Goal: Task Accomplishment & Management: Use online tool/utility

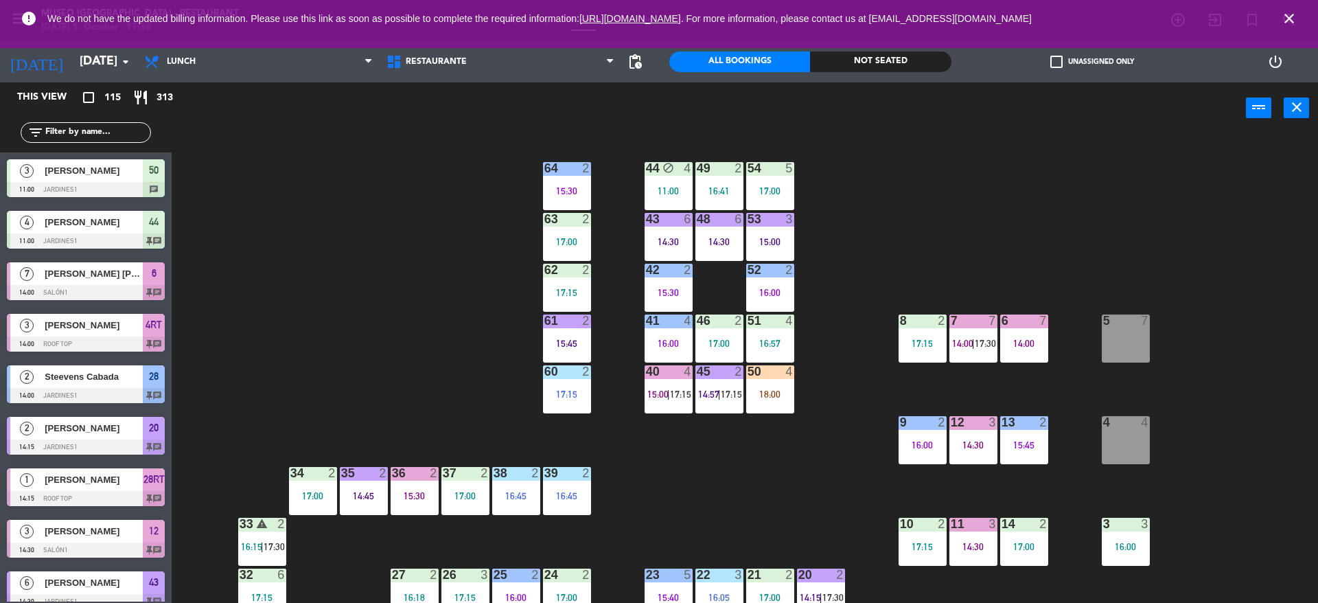
click at [1134, 328] on div "5 7" at bounding box center [1126, 338] width 48 height 48
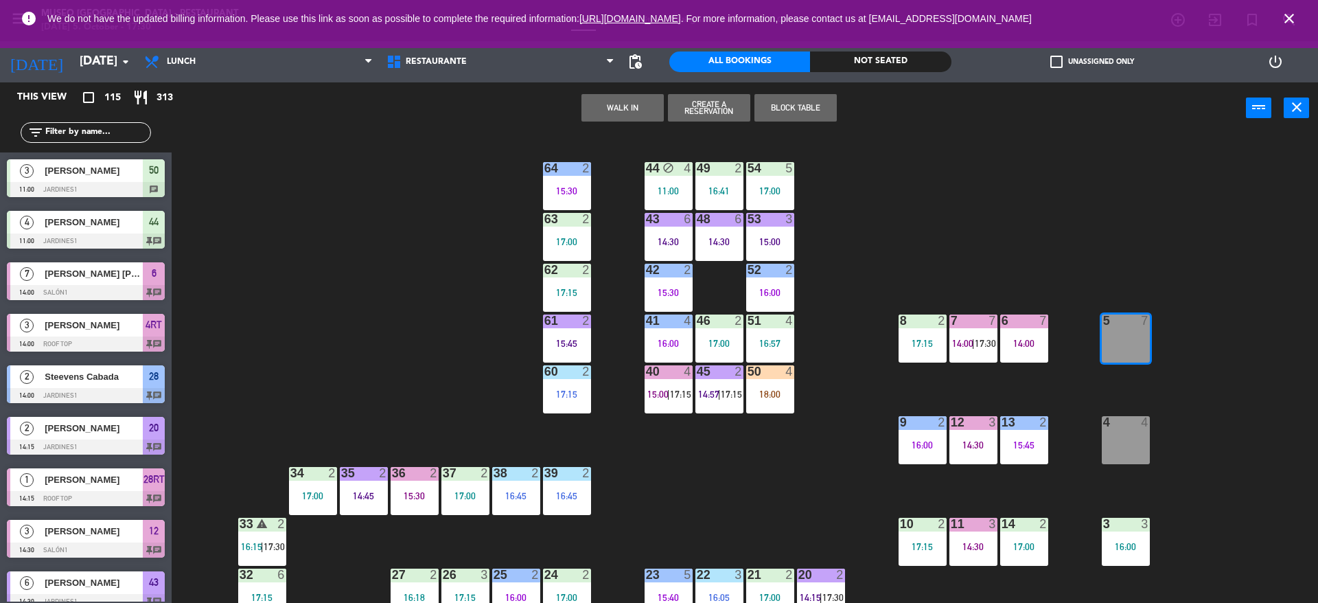
drag, startPoint x: 1159, startPoint y: 267, endPoint x: 1228, endPoint y: 279, distance: 70.3
click at [1228, 279] on div "44 block 4 11:00 49 2 16:41 54 5 17:00 64 2 15:30 48 6 14:30 53 3 15:00 63 2 17…" at bounding box center [752, 371] width 1134 height 469
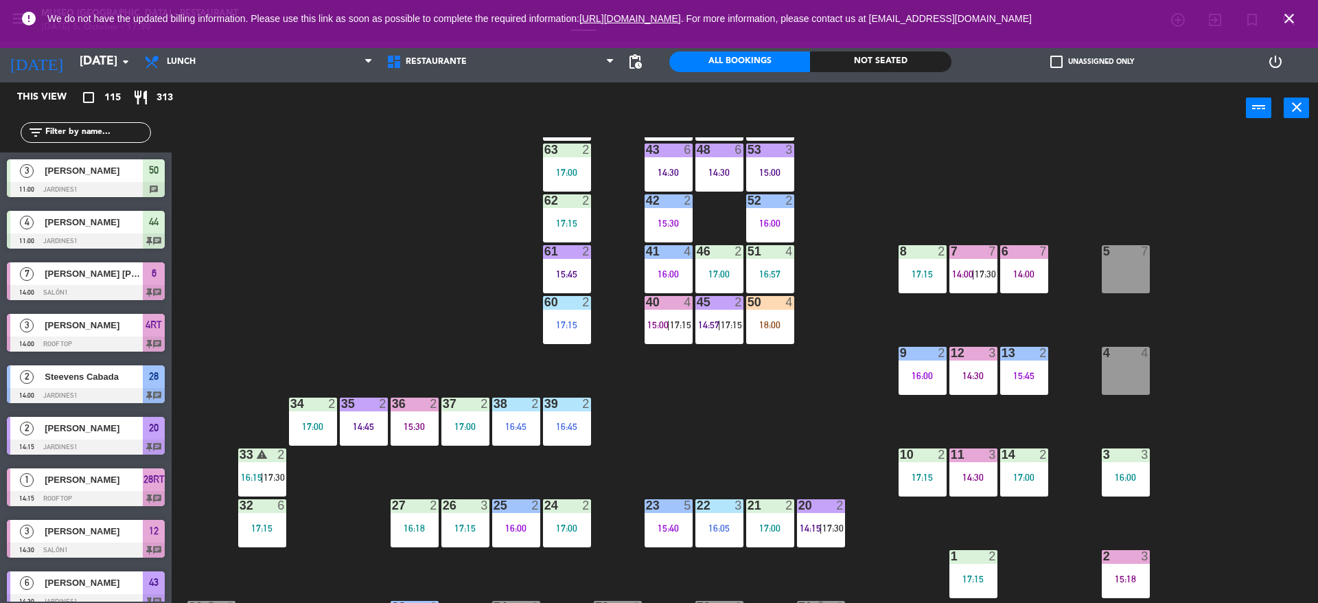
scroll to position [78, 0]
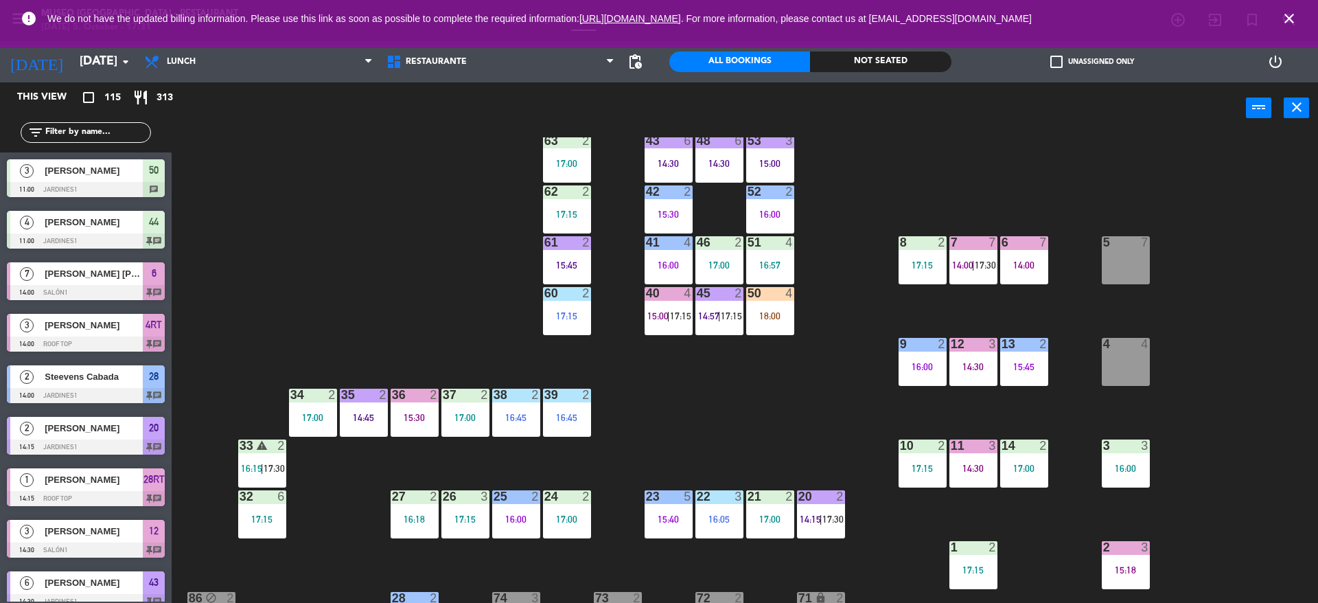
click at [1121, 249] on div "5 7" at bounding box center [1126, 243] width 48 height 14
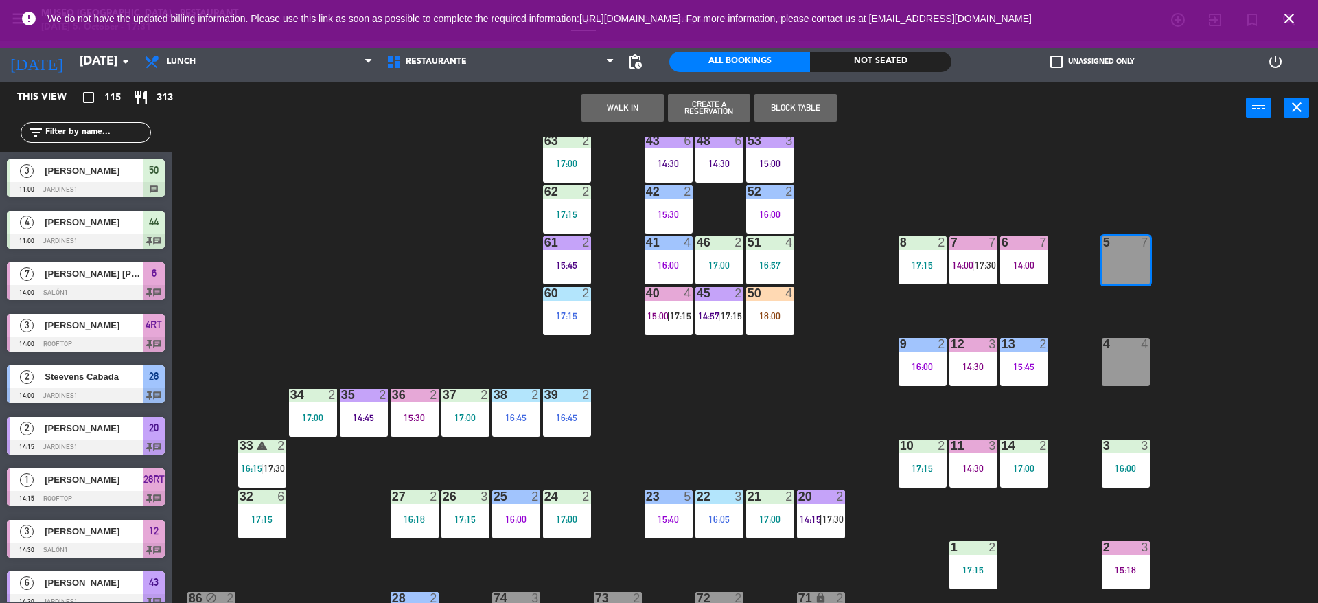
click at [611, 104] on button "WALK IN" at bounding box center [623, 107] width 82 height 27
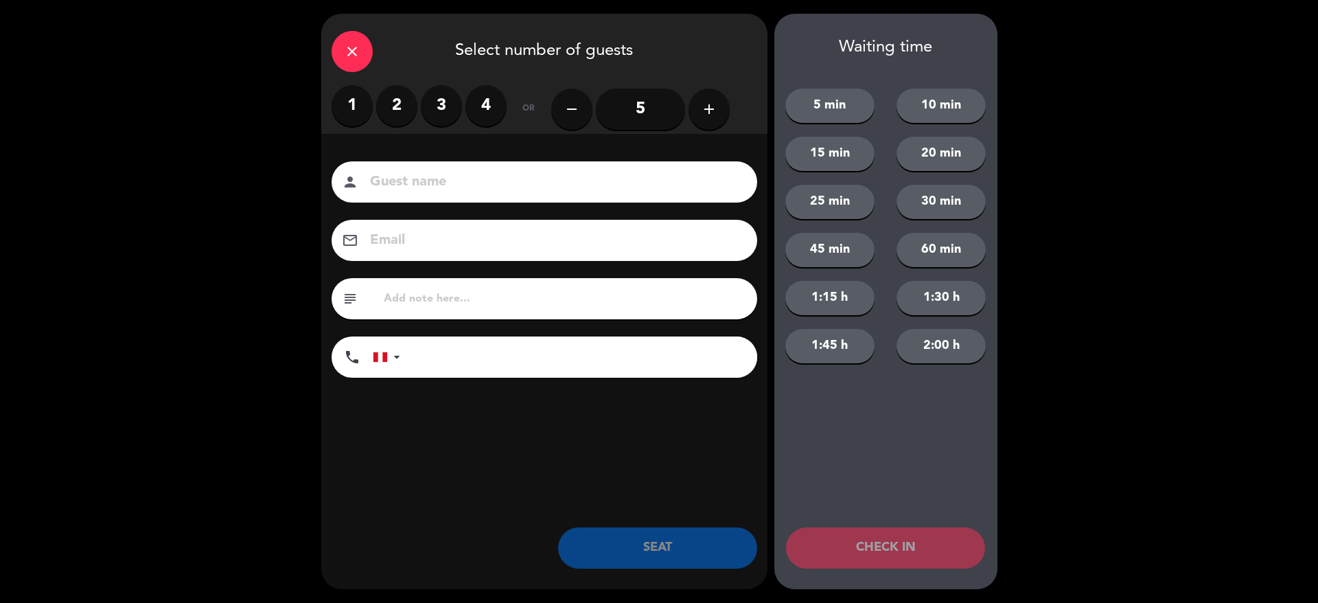
click at [698, 105] on button "add" at bounding box center [709, 109] width 41 height 41
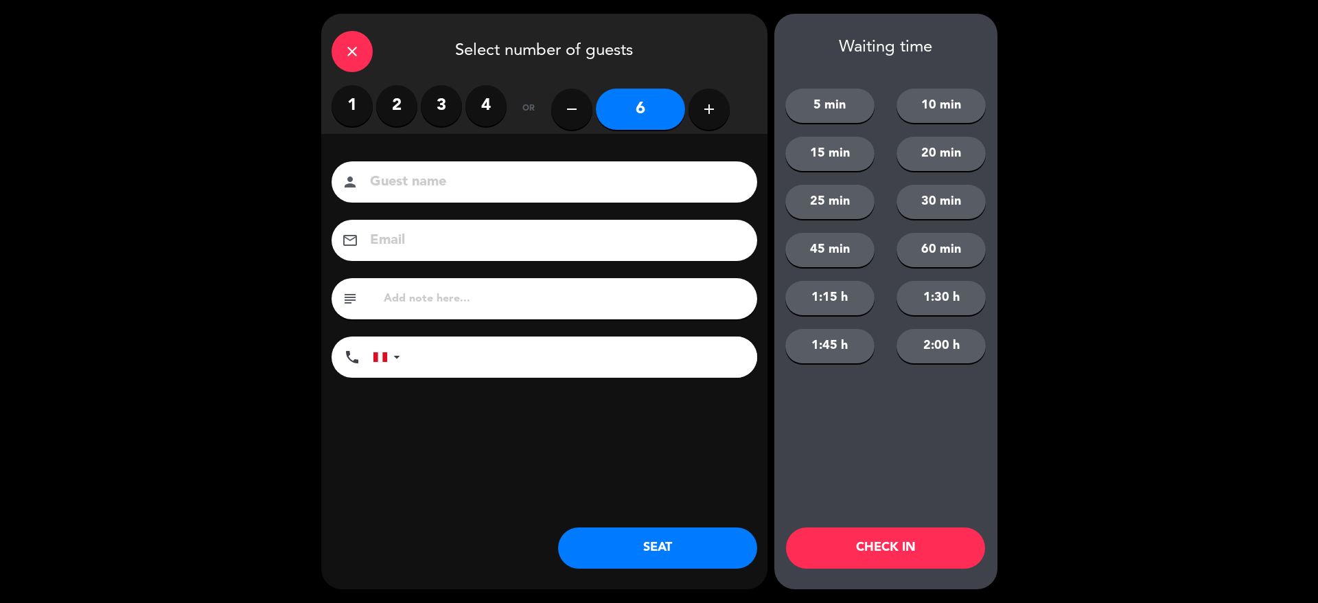
click at [668, 183] on input at bounding box center [554, 182] width 371 height 24
type input "[PERSON_NAME]"
click at [680, 543] on button "SEAT" at bounding box center [657, 547] width 199 height 41
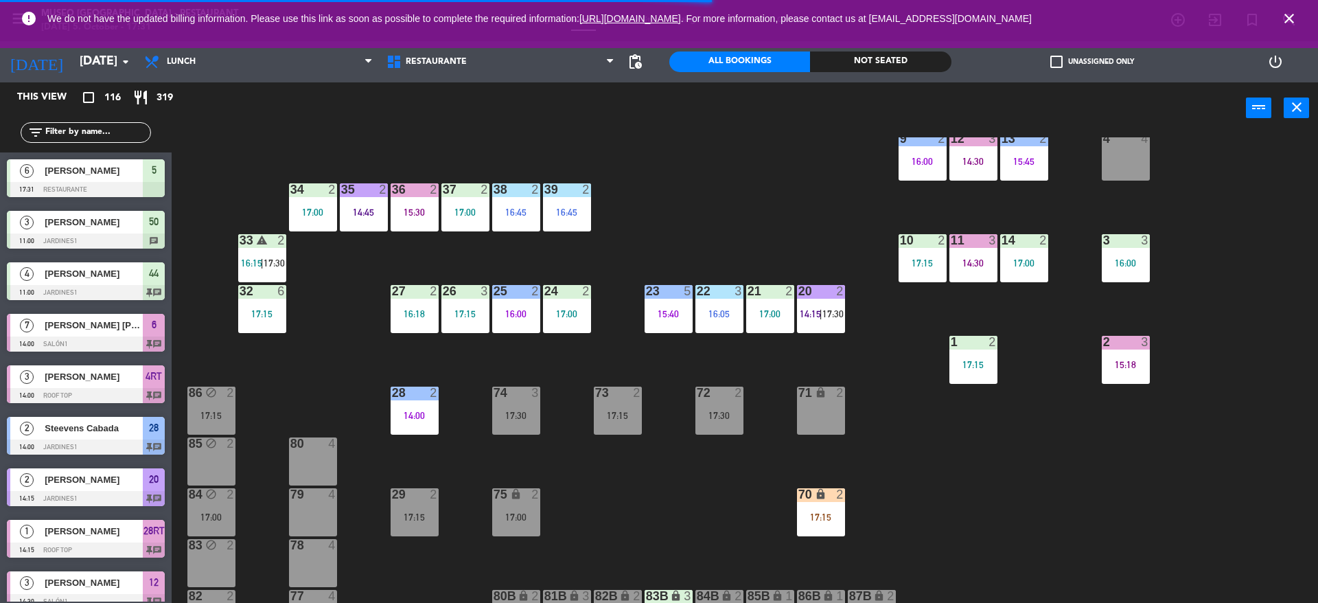
scroll to position [296, 0]
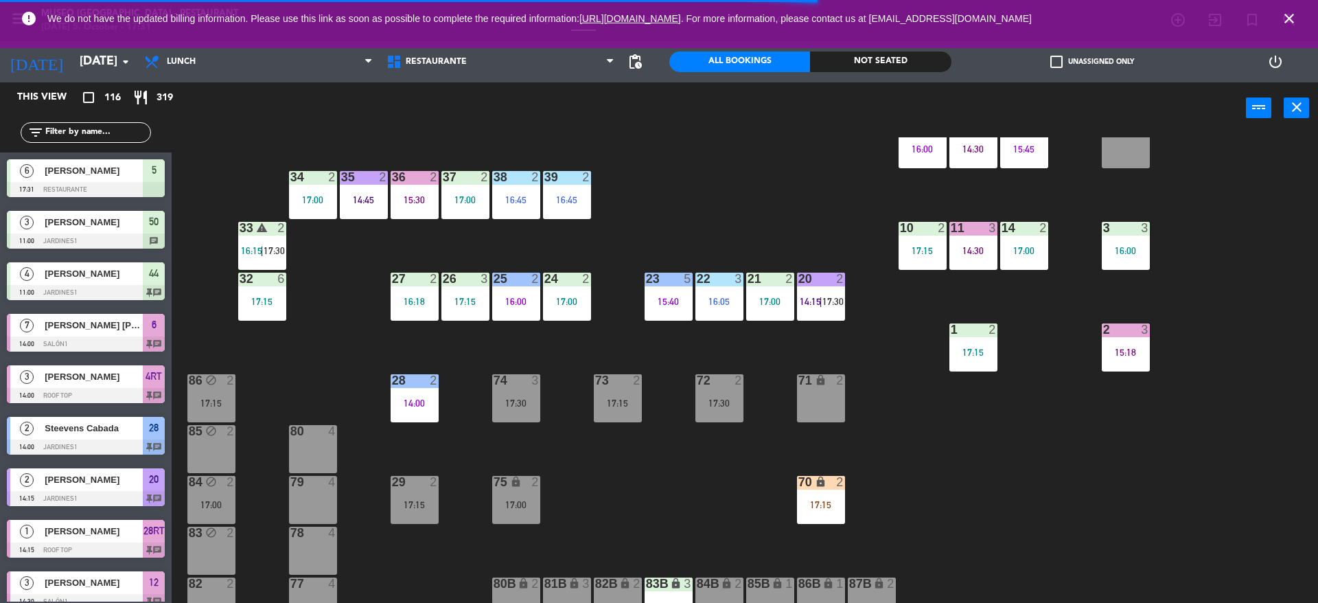
click at [816, 510] on div "70 lock 2 17:15" at bounding box center [821, 500] width 48 height 48
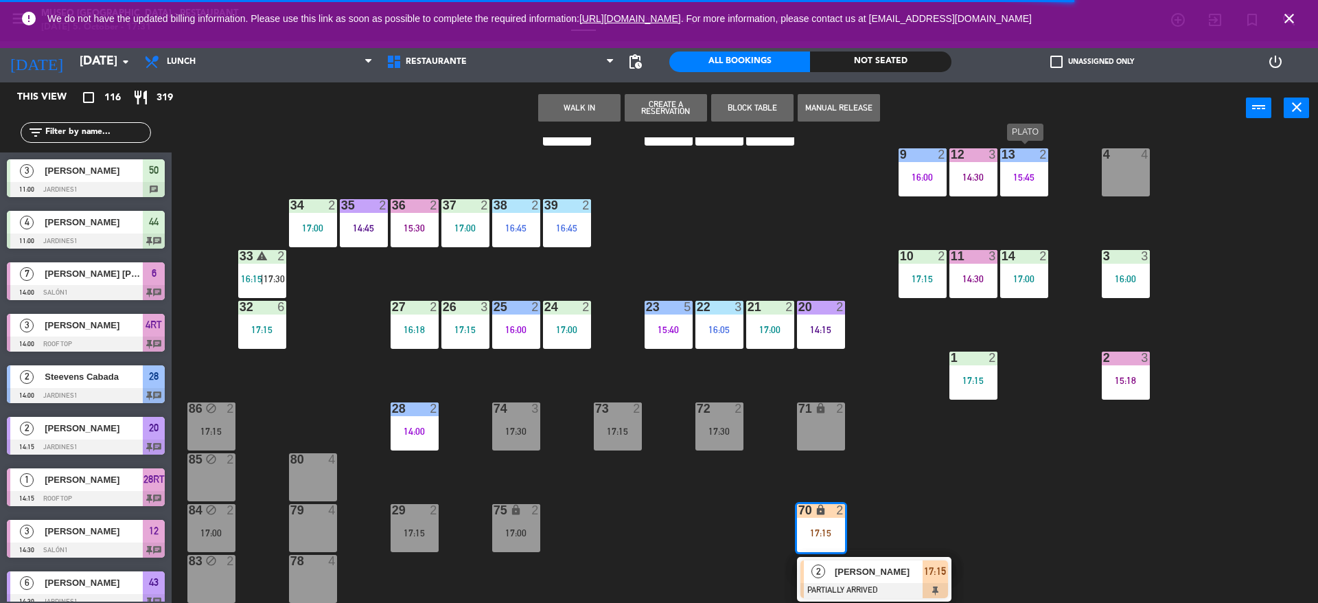
scroll to position [273, 0]
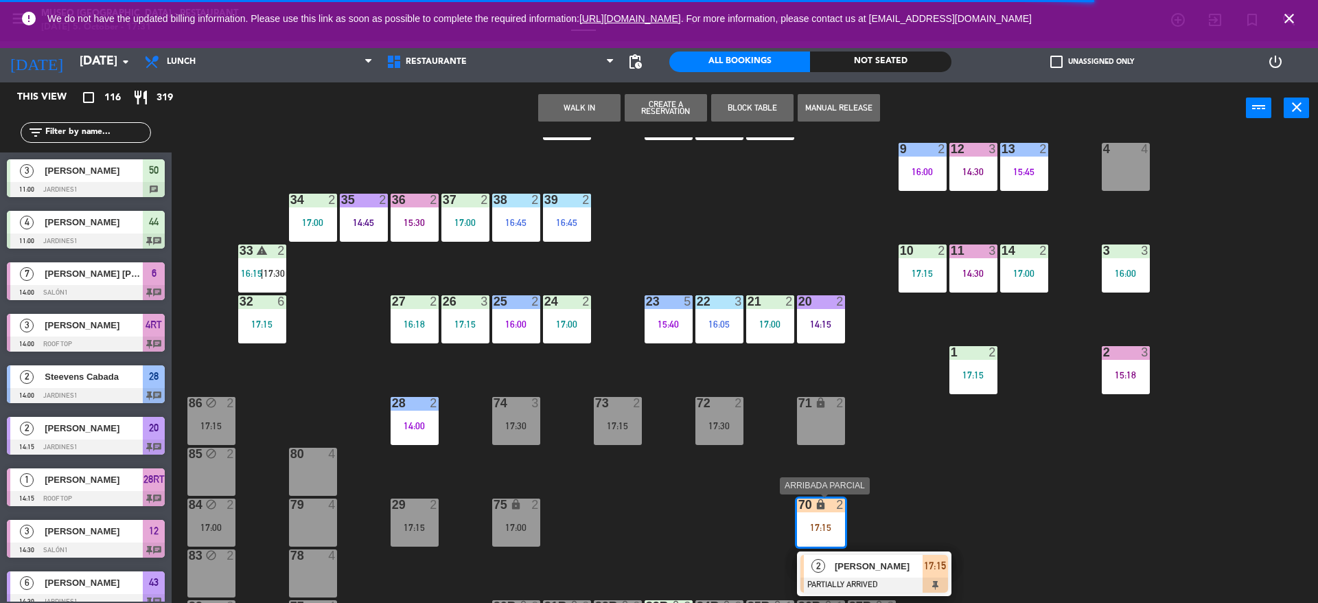
click at [916, 568] on span "[PERSON_NAME]" at bounding box center [879, 566] width 88 height 14
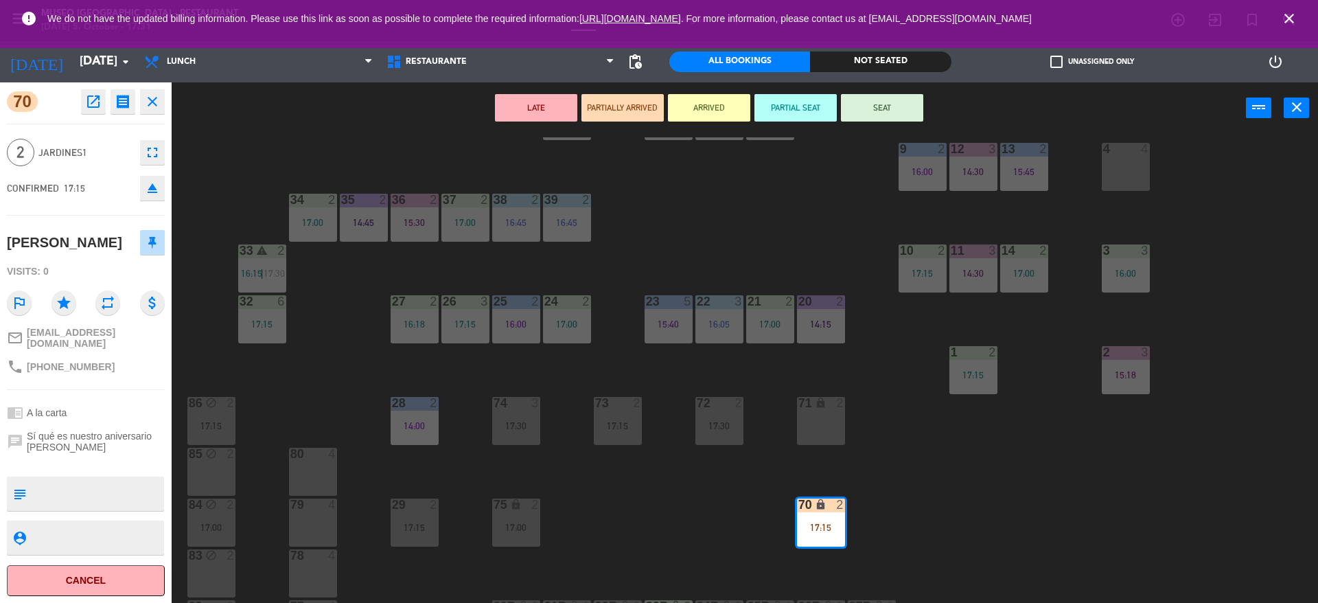
click at [85, 487] on textarea at bounding box center [97, 493] width 131 height 29
type textarea "m70"
click at [760, 209] on div "44 block 4 11:00 49 2 16:41 54 5 17:00 64 2 15:30 48 6 14:30 53 3 15:00 63 2 17…" at bounding box center [752, 371] width 1134 height 469
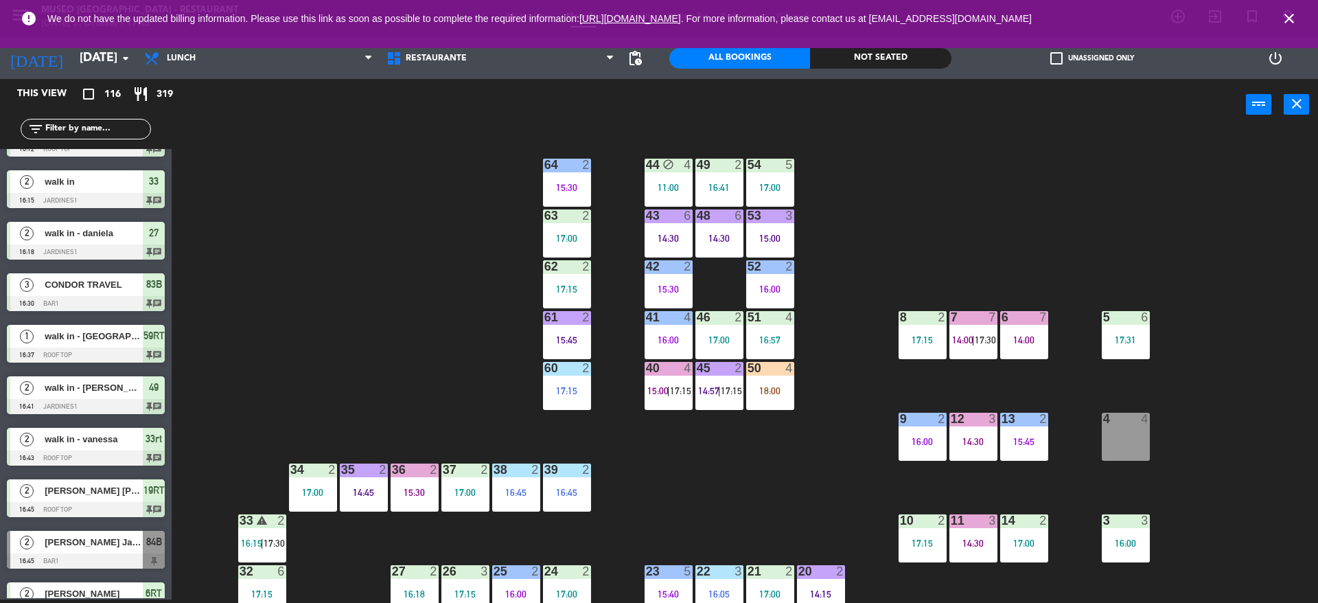
scroll to position [111, 0]
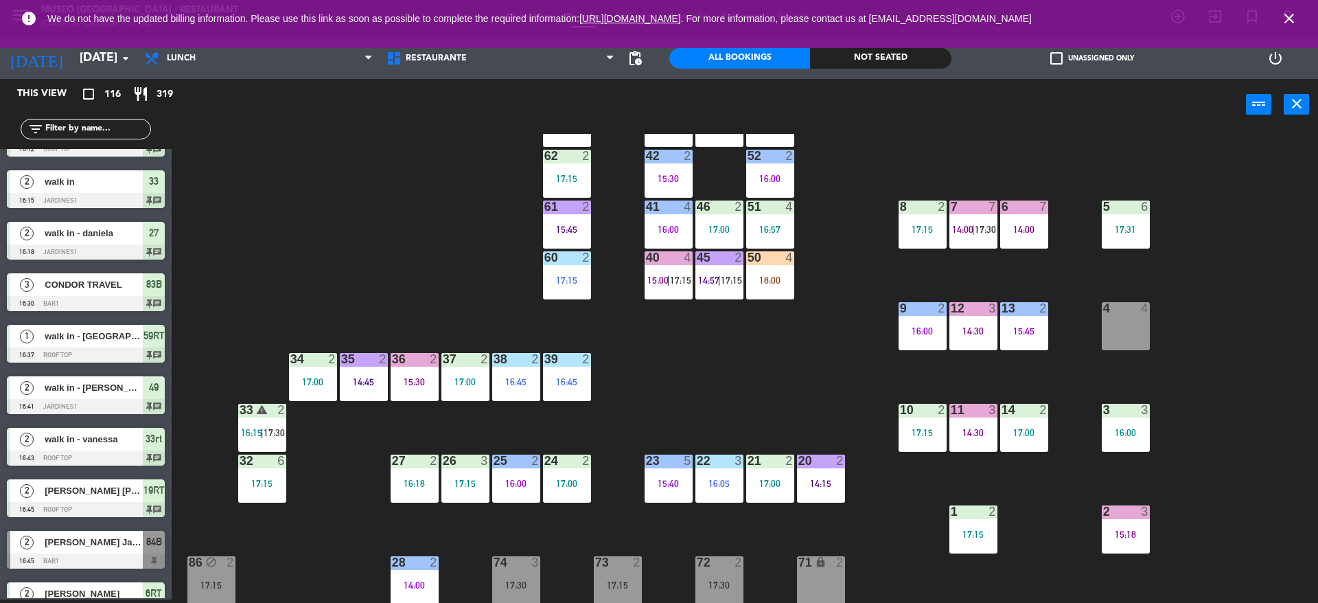
click at [1192, 244] on div "44 block 4 11:00 49 2 16:41 54 5 17:00 64 2 15:30 48 6 14:30 53 3 15:00 63 2 17…" at bounding box center [752, 368] width 1134 height 469
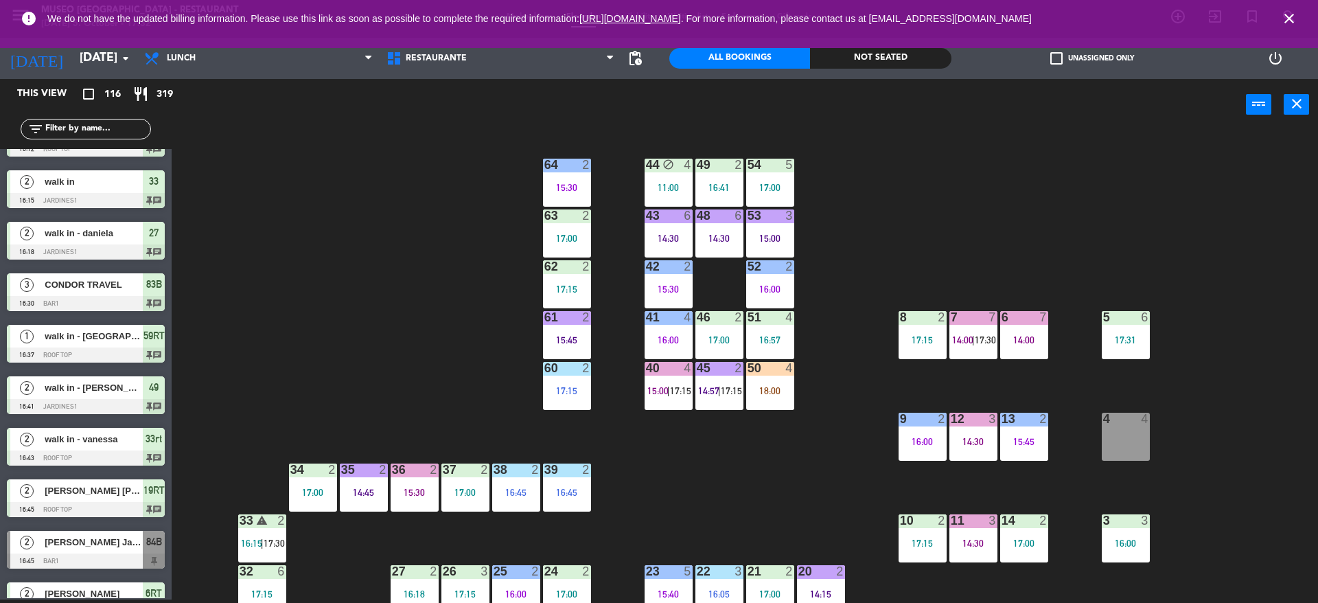
click at [721, 371] on div at bounding box center [719, 368] width 23 height 12
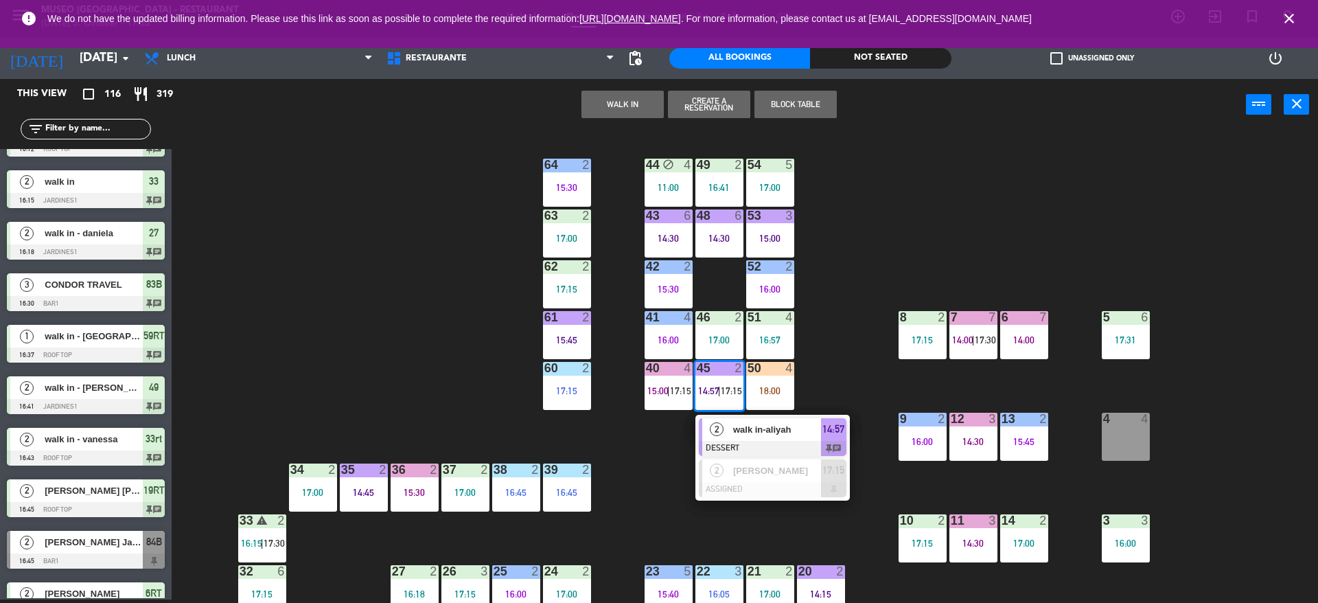
click at [743, 441] on div at bounding box center [773, 448] width 148 height 15
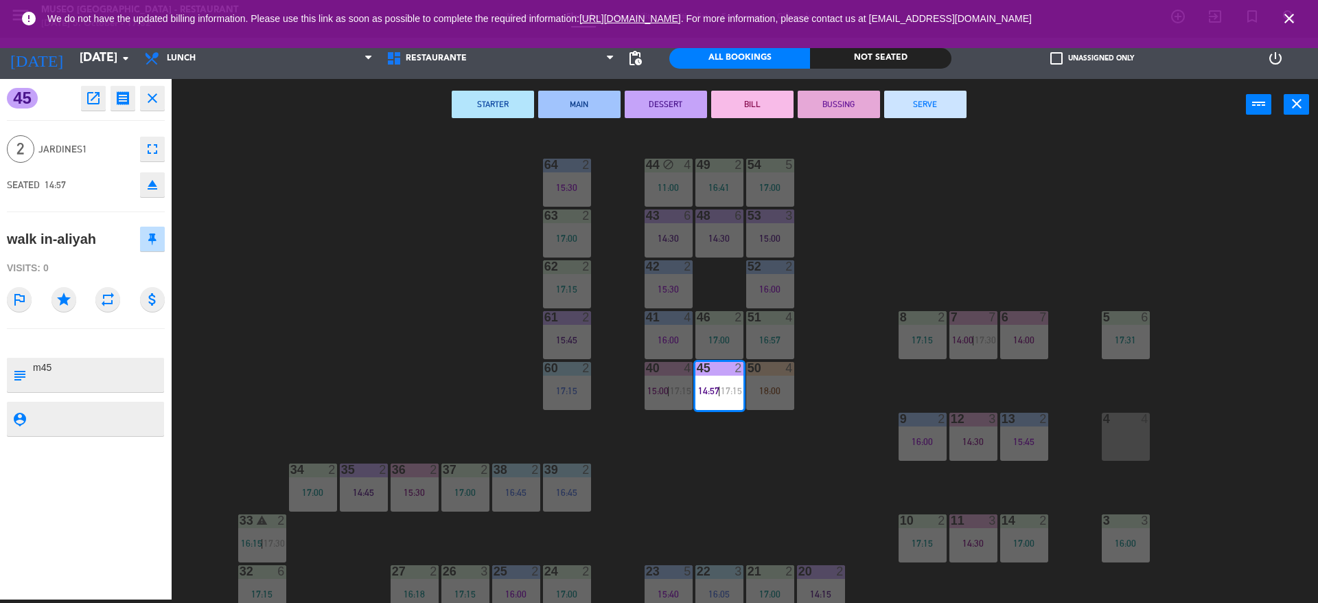
click at [827, 106] on button "BUSSING" at bounding box center [839, 104] width 82 height 27
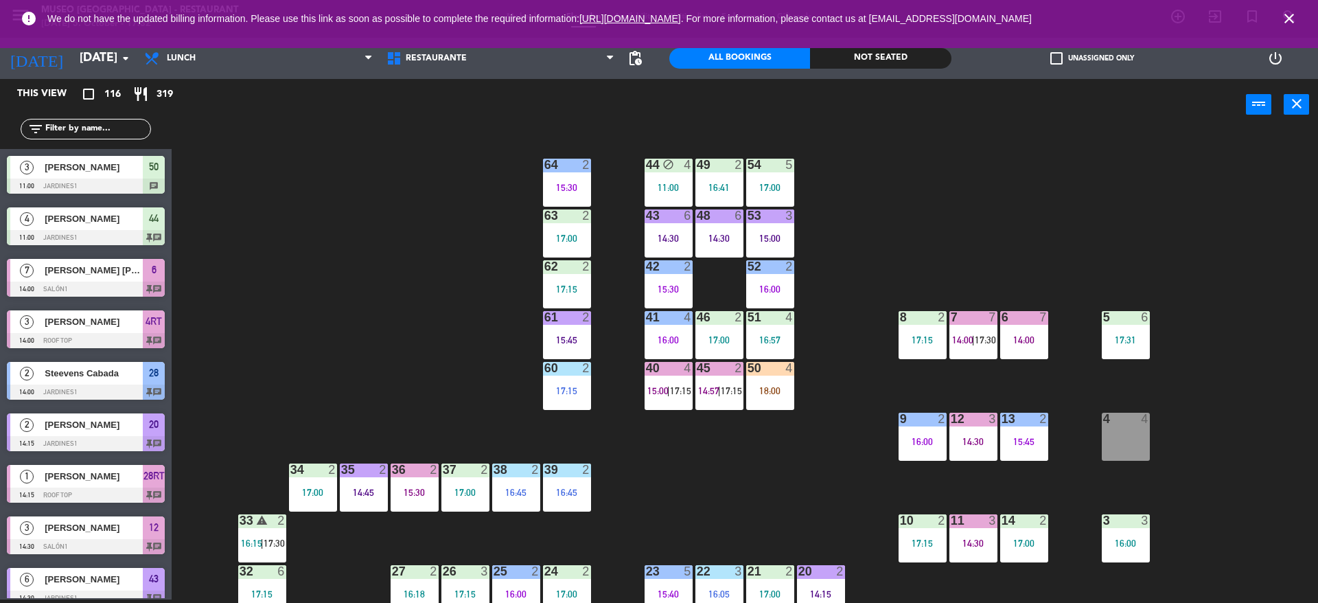
scroll to position [3, 0]
click at [676, 384] on div "40 4 15:00 | 17:15" at bounding box center [669, 386] width 48 height 48
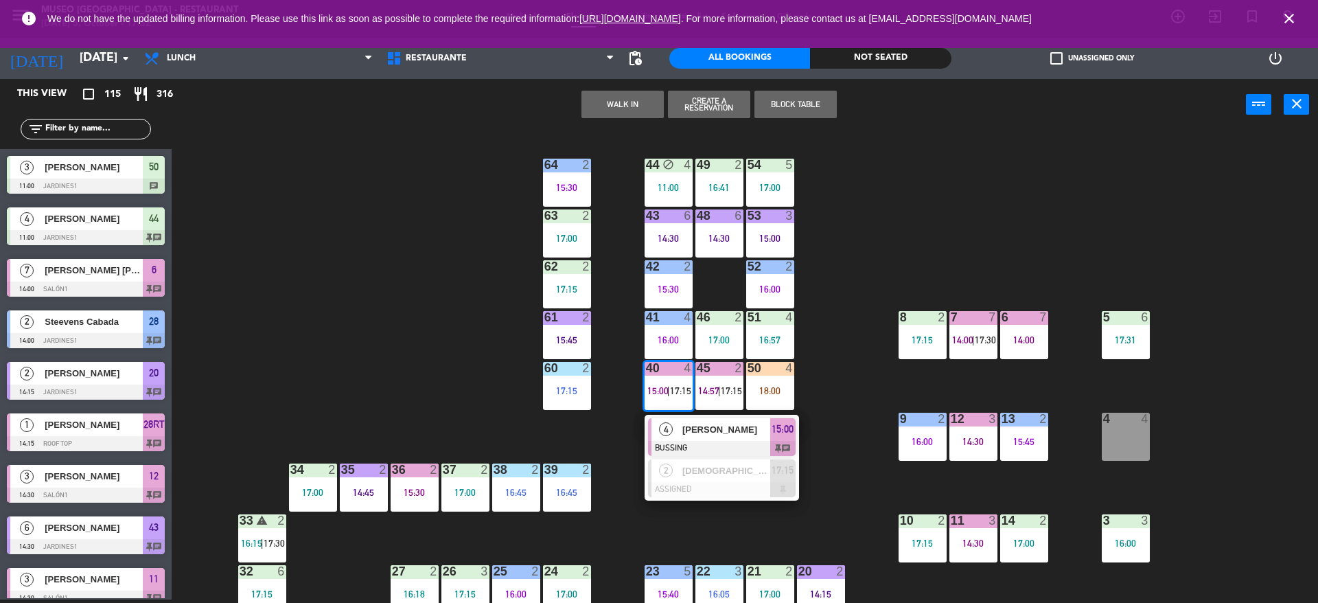
click at [624, 314] on div "44 block 4 11:00 49 2 16:41 54 5 17:00 64 2 15:30 48 6 14:30 53 3 15:00 63 2 17…" at bounding box center [752, 368] width 1134 height 469
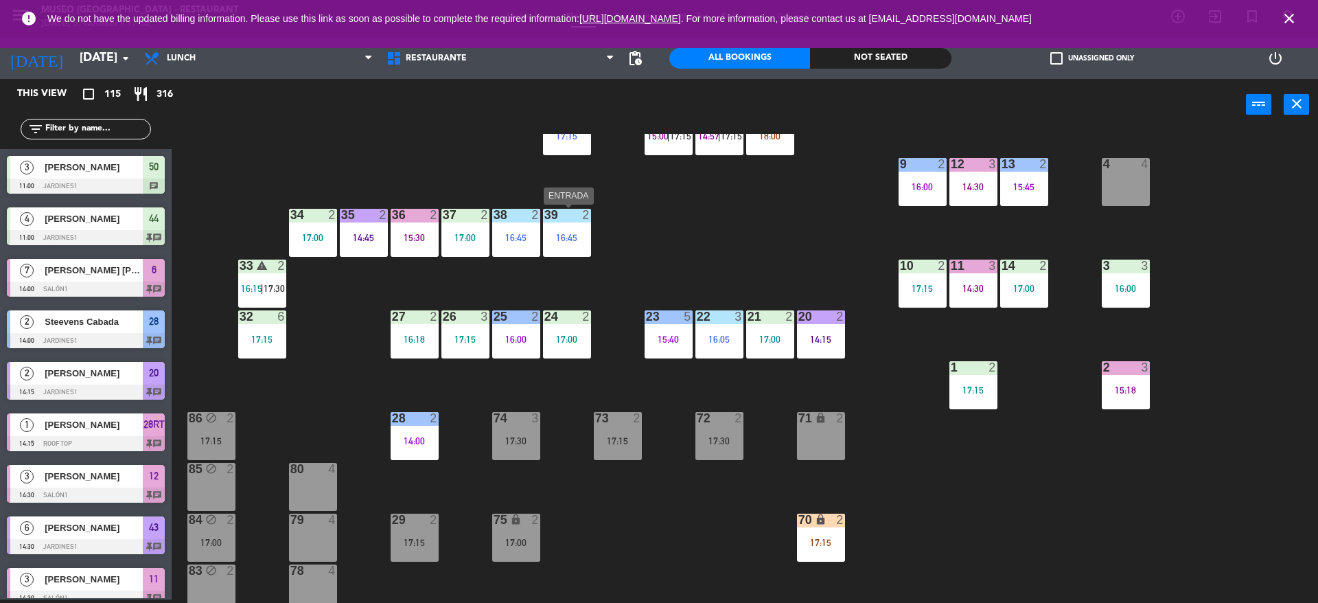
scroll to position [255, 0]
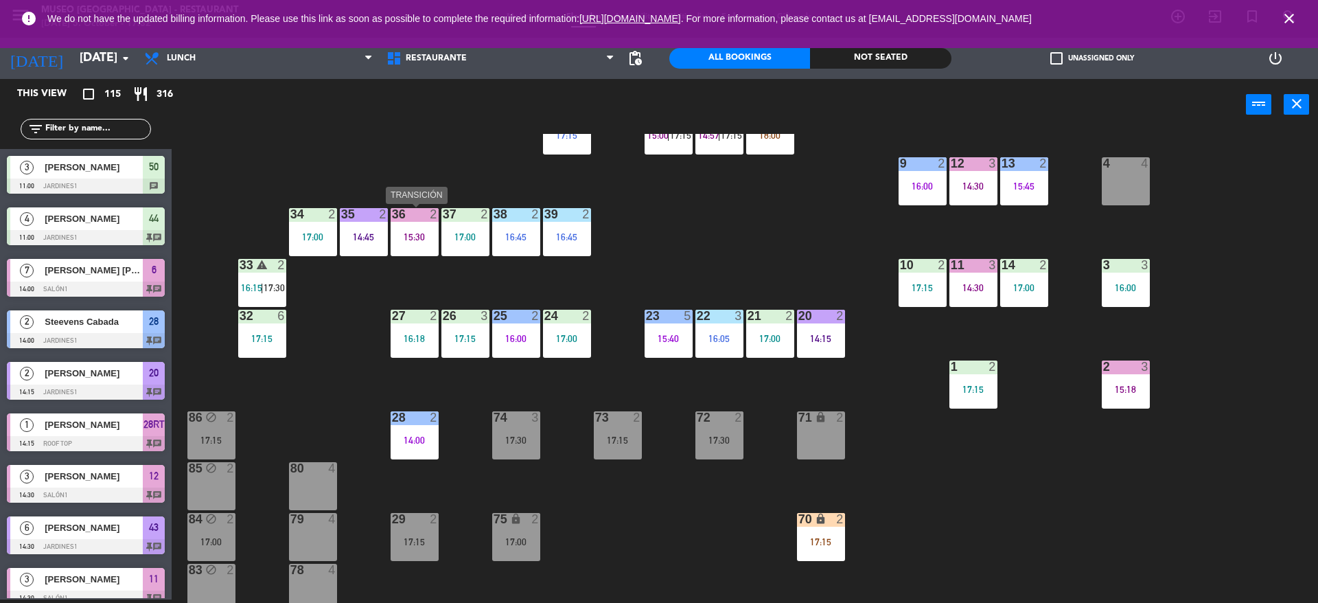
click at [402, 229] on div "36 2 15:30" at bounding box center [415, 232] width 48 height 48
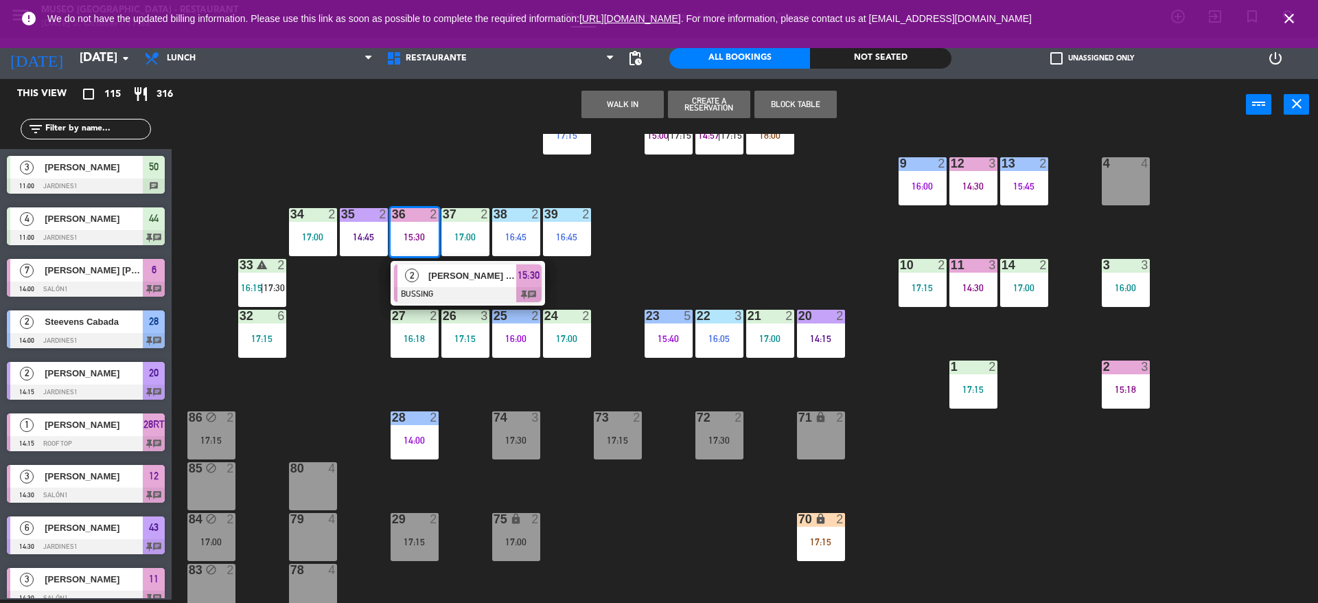
click at [439, 277] on span "[PERSON_NAME] [PERSON_NAME] [PERSON_NAME]" at bounding box center [472, 275] width 88 height 14
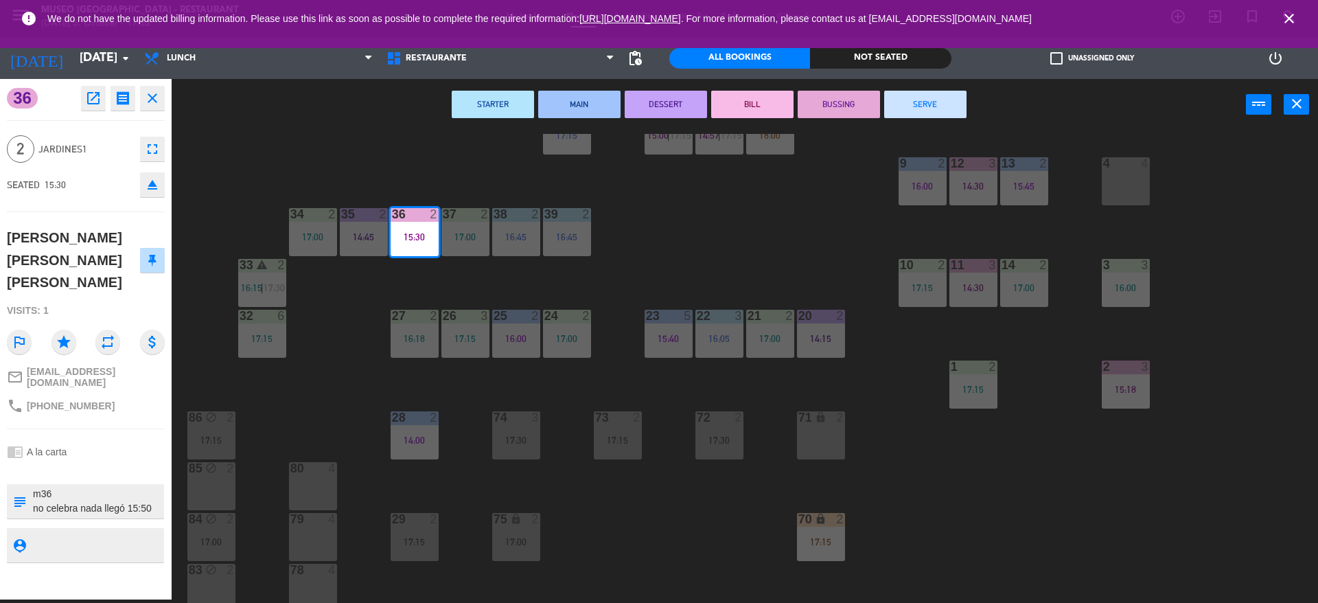
click at [919, 114] on button "SERVE" at bounding box center [925, 104] width 82 height 27
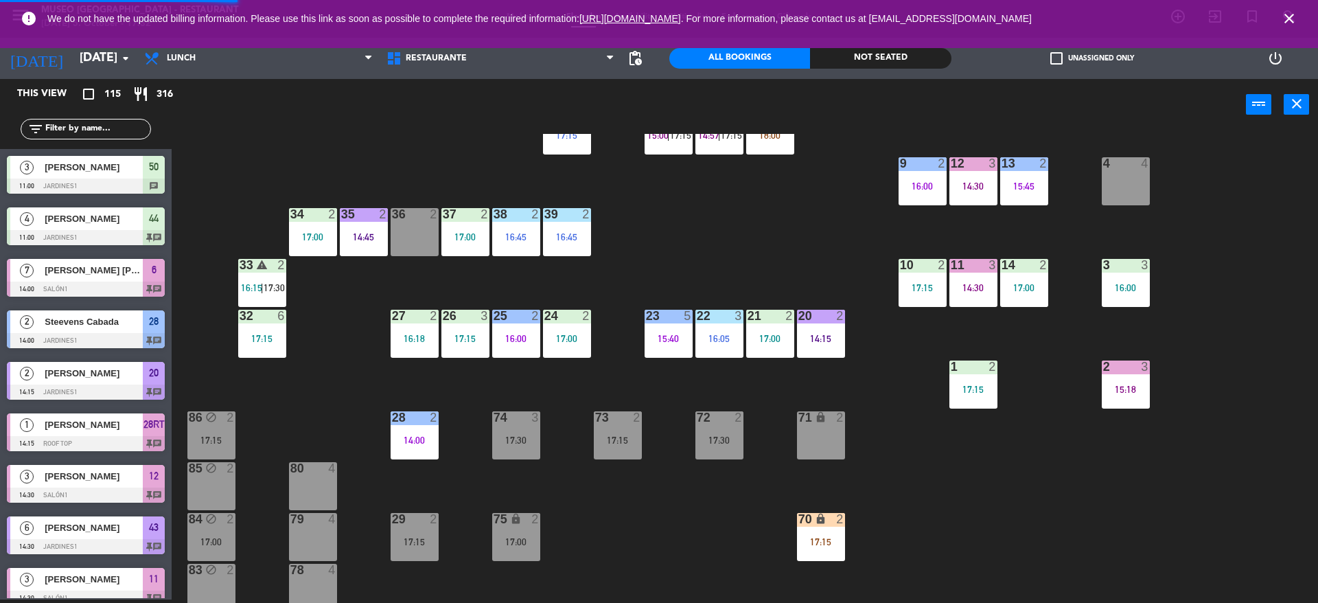
scroll to position [3, 0]
click at [816, 527] on div "70 lock 2 17:15" at bounding box center [821, 537] width 48 height 48
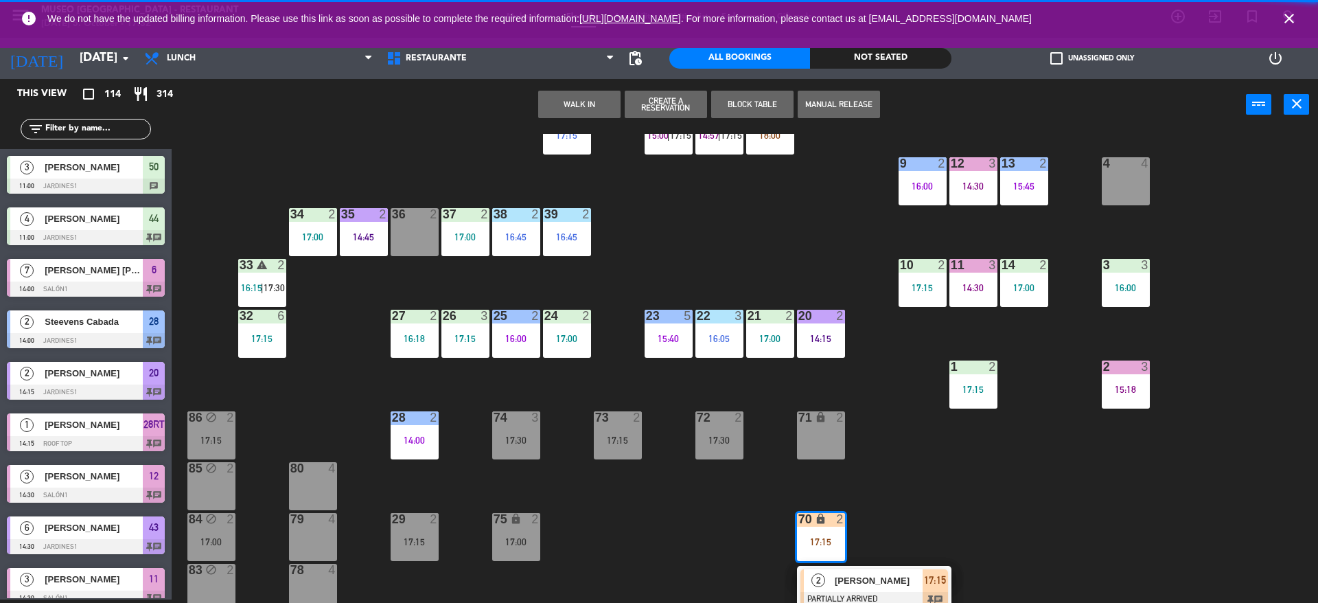
click at [404, 239] on div "36 2" at bounding box center [415, 232] width 48 height 48
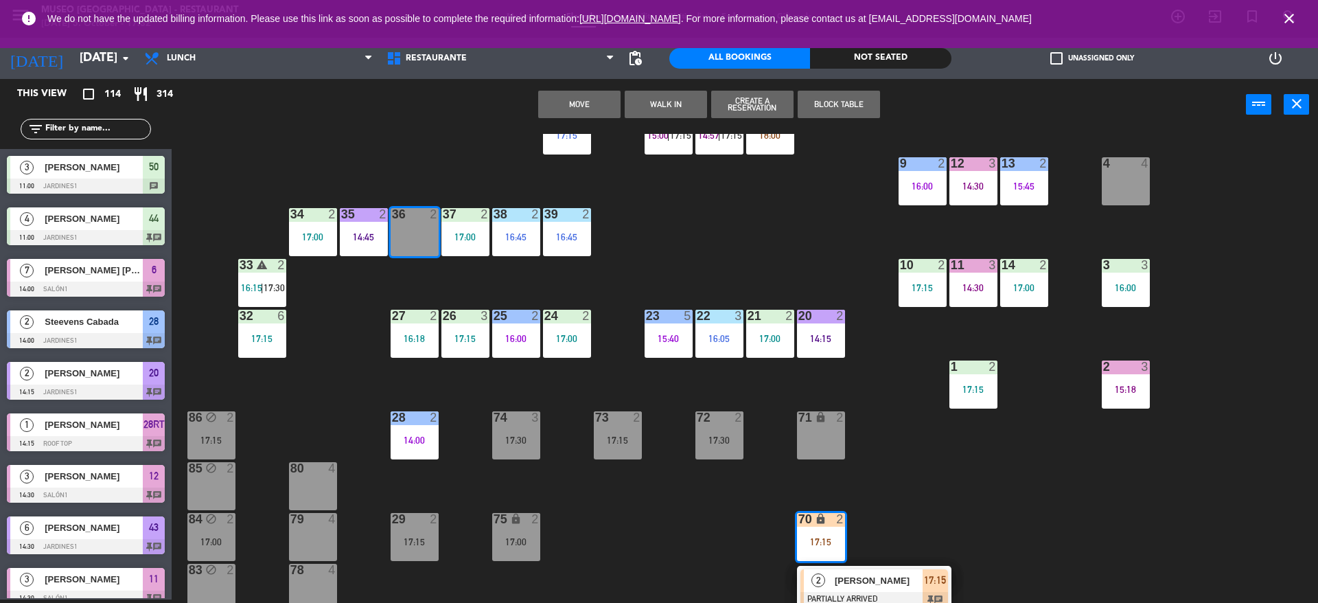
click at [658, 221] on div "44 block 4 11:00 49 2 16:41 54 5 17:00 64 2 15:30 48 6 14:30 53 3 15:00 63 2 17…" at bounding box center [752, 368] width 1134 height 469
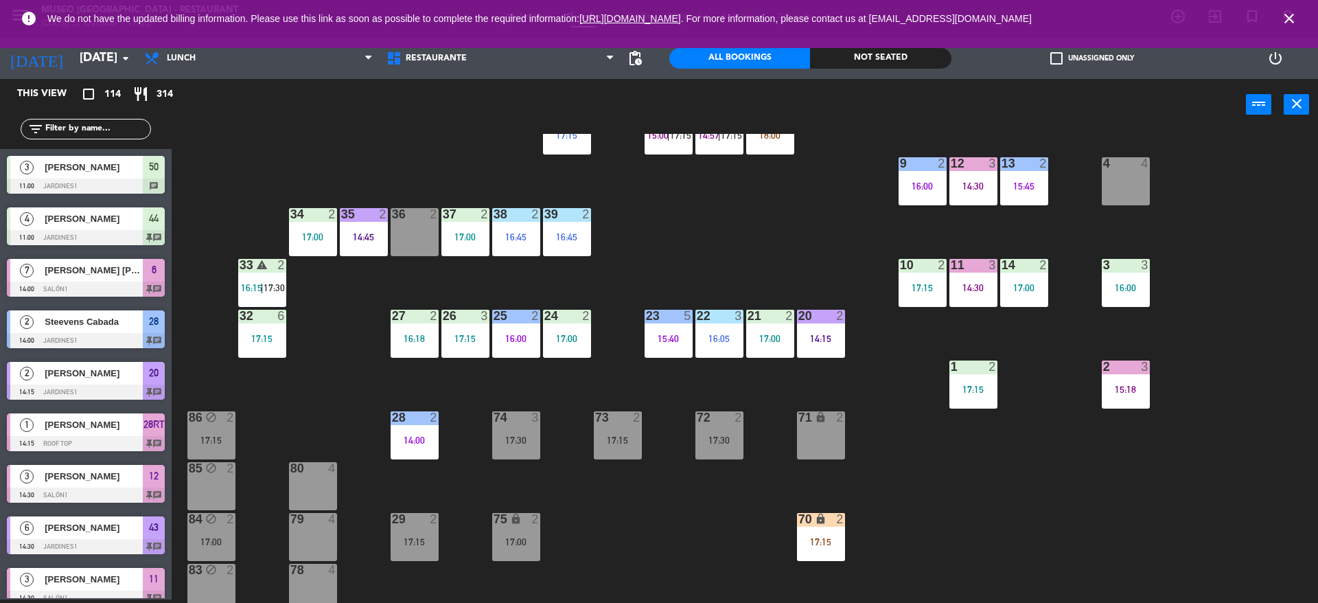
click at [818, 542] on div "17:15" at bounding box center [821, 542] width 48 height 10
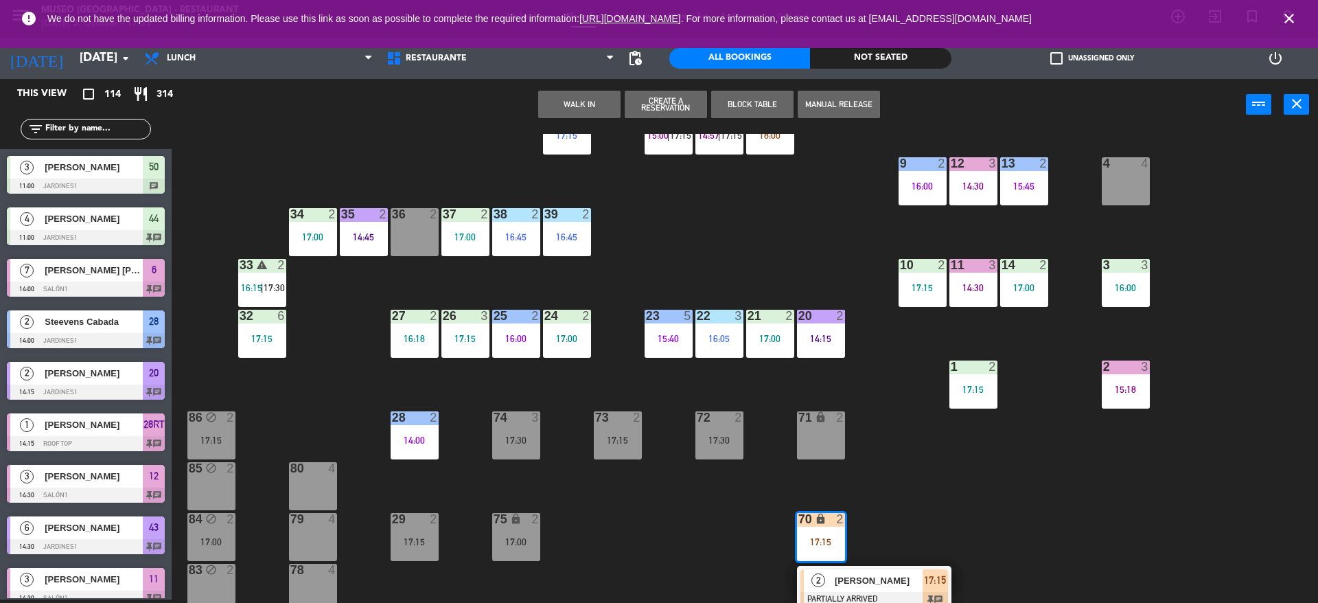
click at [414, 212] on div at bounding box center [414, 214] width 23 height 12
click at [585, 100] on button "Move" at bounding box center [579, 104] width 82 height 27
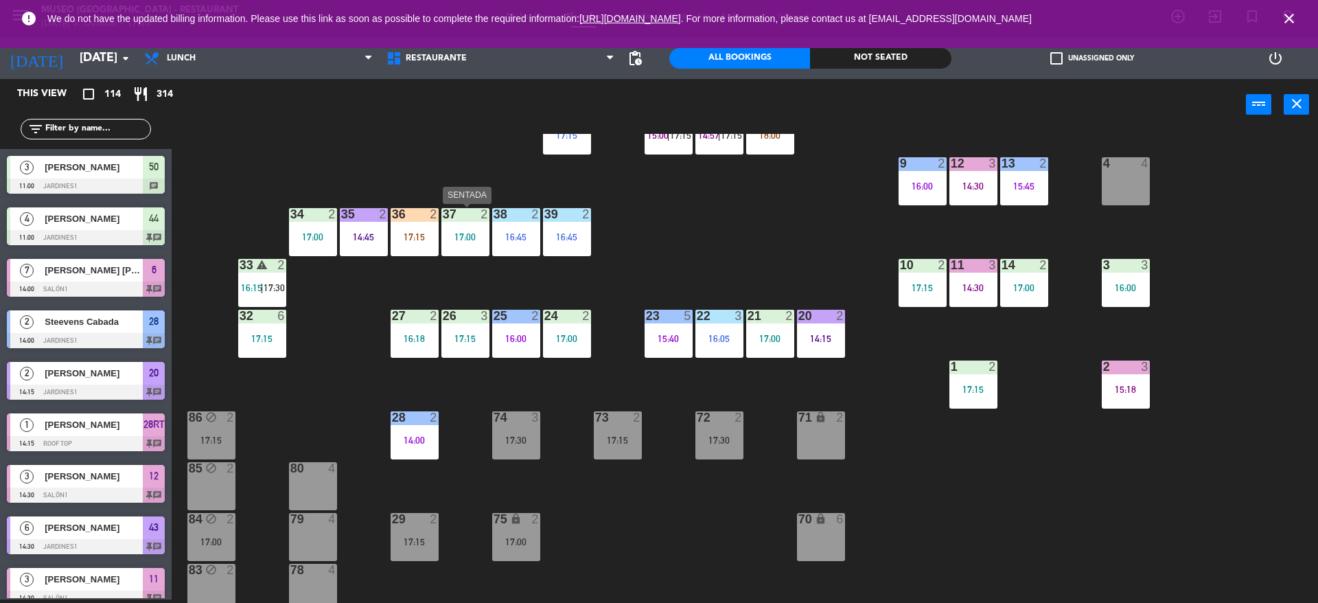
click at [453, 243] on div "37 2 17:00" at bounding box center [465, 232] width 48 height 48
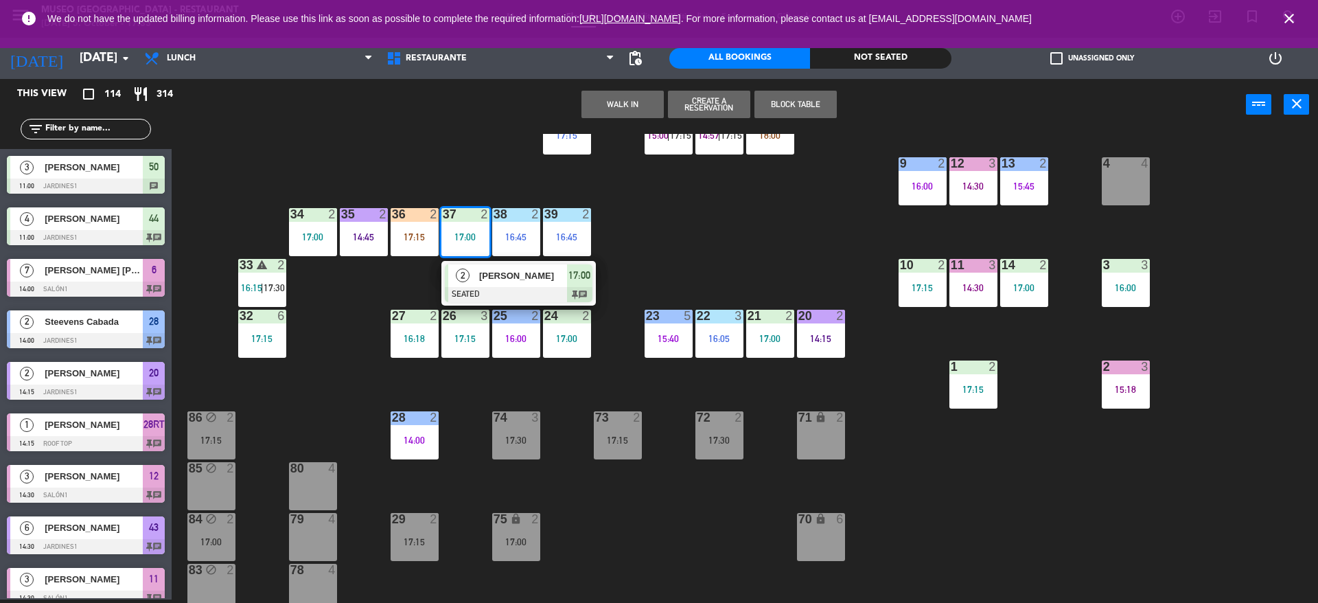
click at [492, 280] on span "[PERSON_NAME]" at bounding box center [523, 275] width 88 height 14
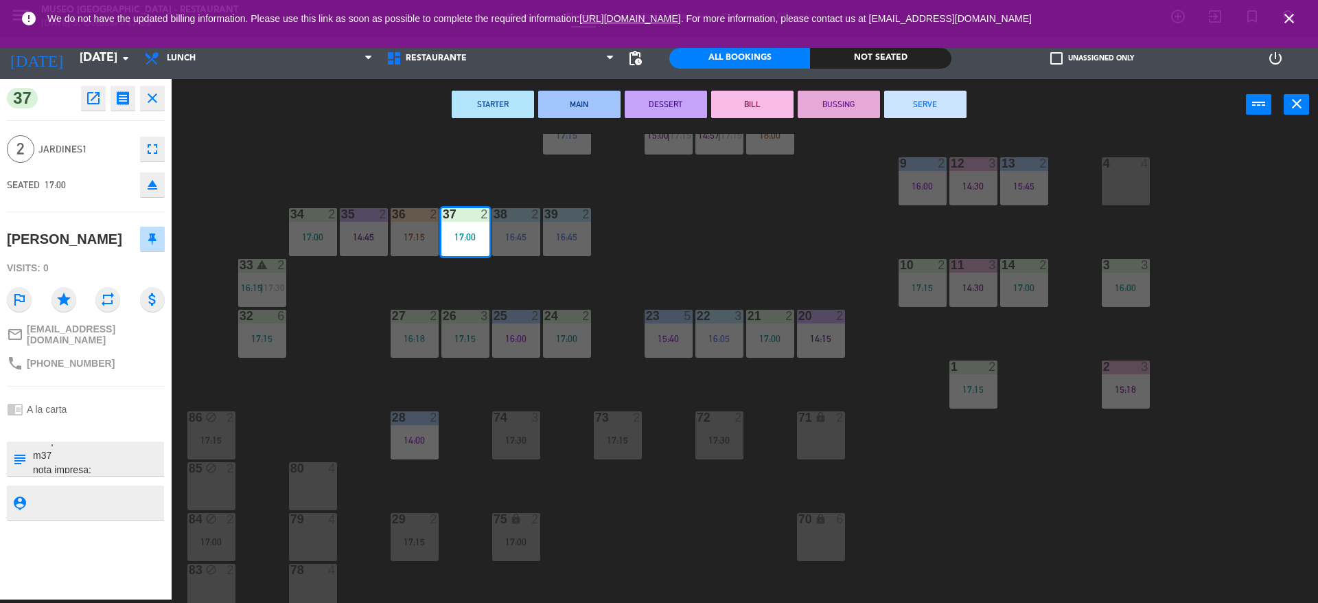
scroll to position [58, 0]
click at [329, 171] on div "44 block 4 11:00 49 2 16:41 54 5 17:00 64 2 15:30 48 6 14:30 53 3 15:00 63 2 17…" at bounding box center [752, 368] width 1134 height 469
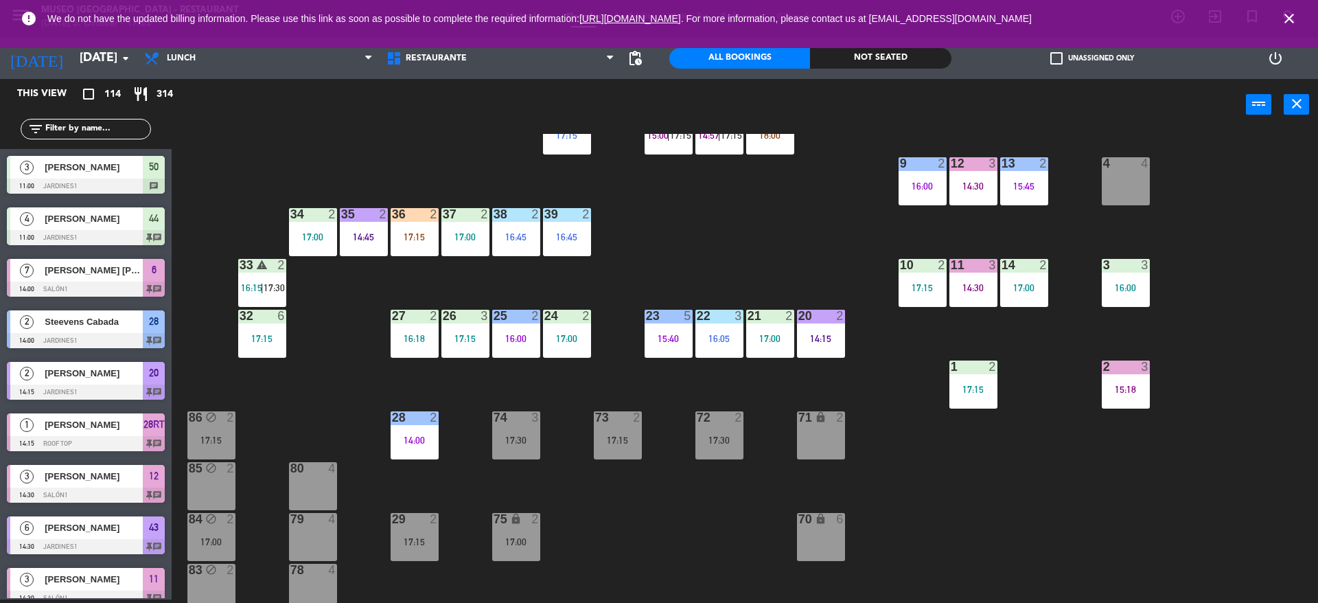
scroll to position [3, 0]
click at [395, 214] on div "2" at bounding box center [386, 214] width 23 height 12
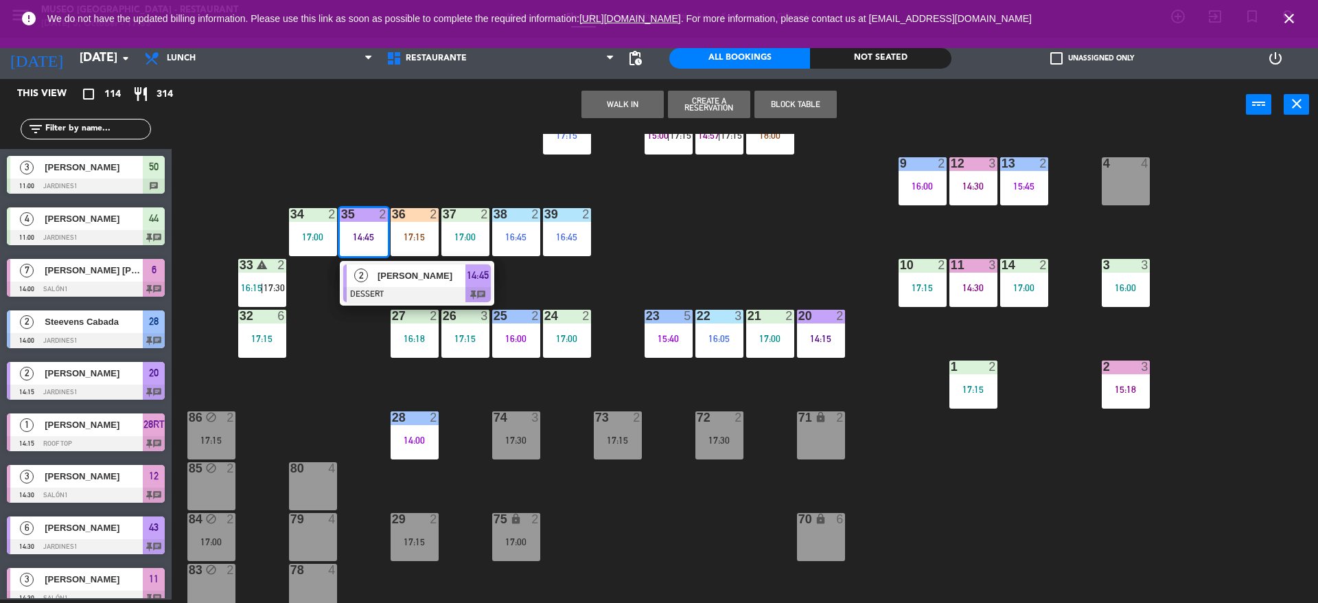
click at [406, 147] on div "44 block 4 11:00 49 2 16:41 54 5 17:00 64 2 15:30 48 6 14:30 53 3 15:00 63 2 17…" at bounding box center [752, 368] width 1134 height 469
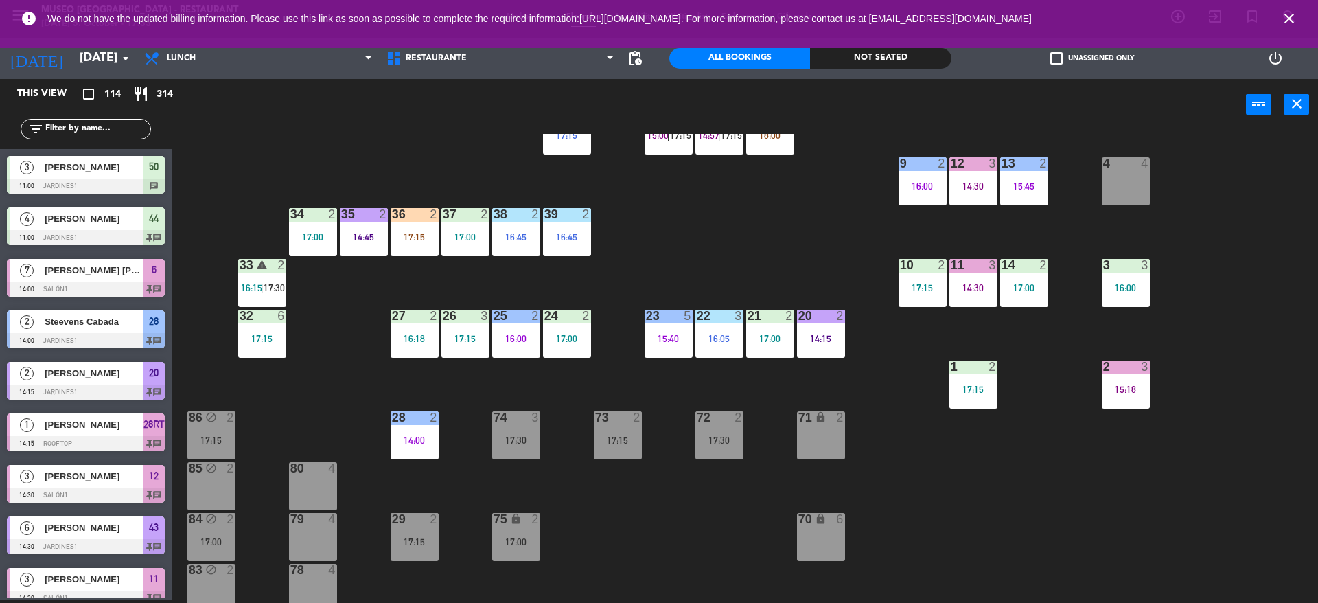
drag, startPoint x: 407, startPoint y: 200, endPoint x: 411, endPoint y: 229, distance: 28.4
click at [411, 229] on div "44 block 4 11:00 49 2 16:41 54 5 17:00 64 2 15:30 48 6 14:30 53 3 15:00 63 2 17…" at bounding box center [752, 368] width 1134 height 469
click at [411, 229] on div "36 2 17:15" at bounding box center [415, 232] width 48 height 48
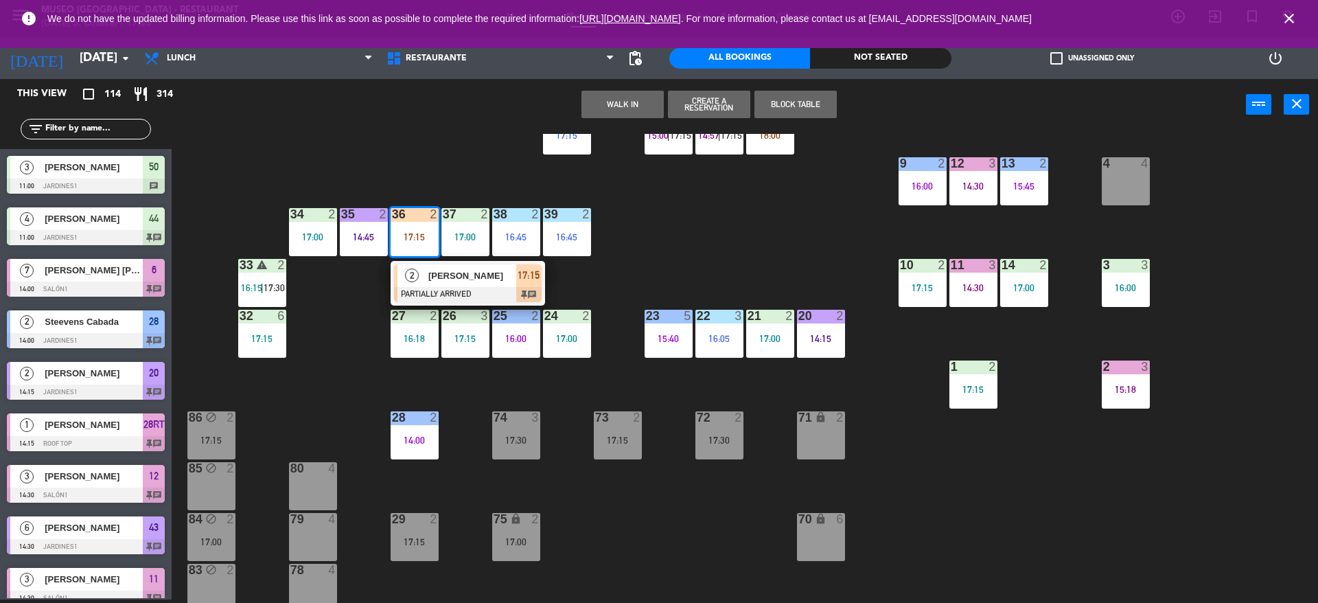
click at [438, 271] on span "[PERSON_NAME]" at bounding box center [472, 275] width 88 height 14
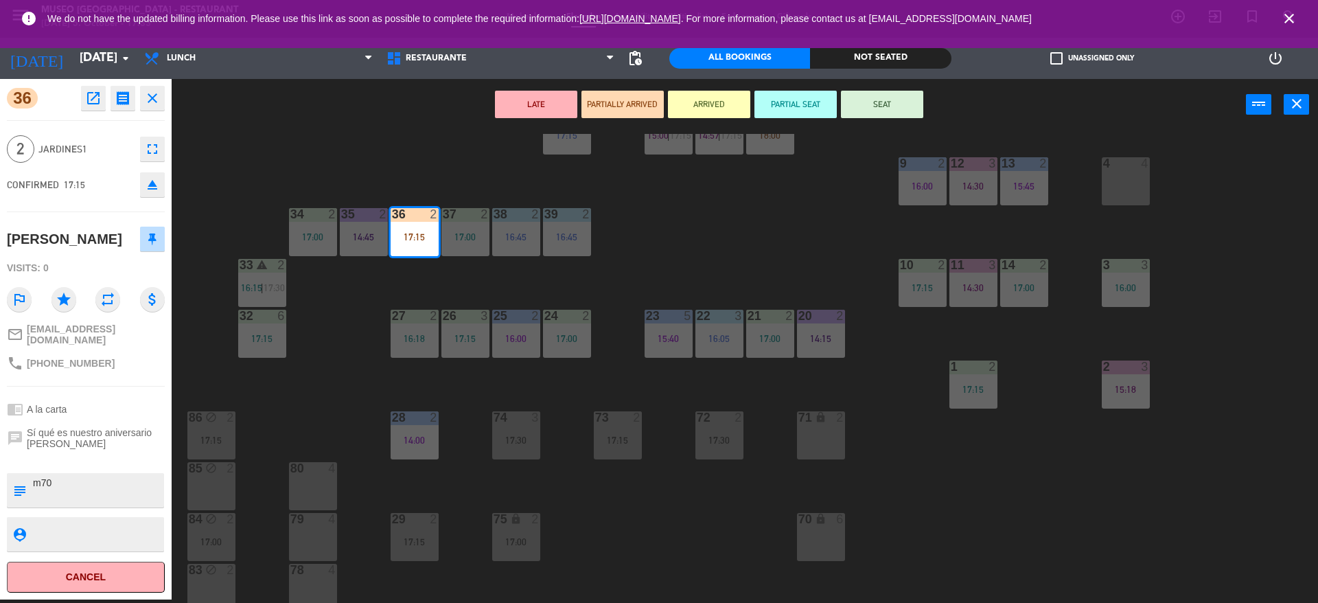
click at [885, 105] on button "SEAT" at bounding box center [882, 104] width 82 height 27
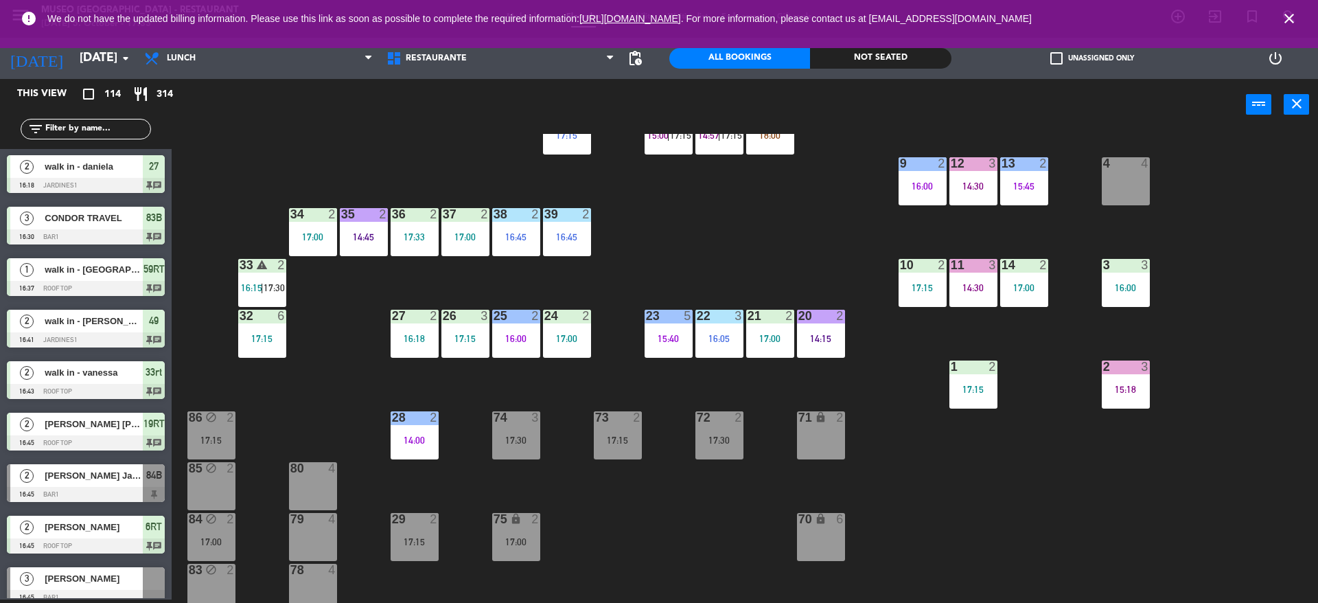
scroll to position [0, 0]
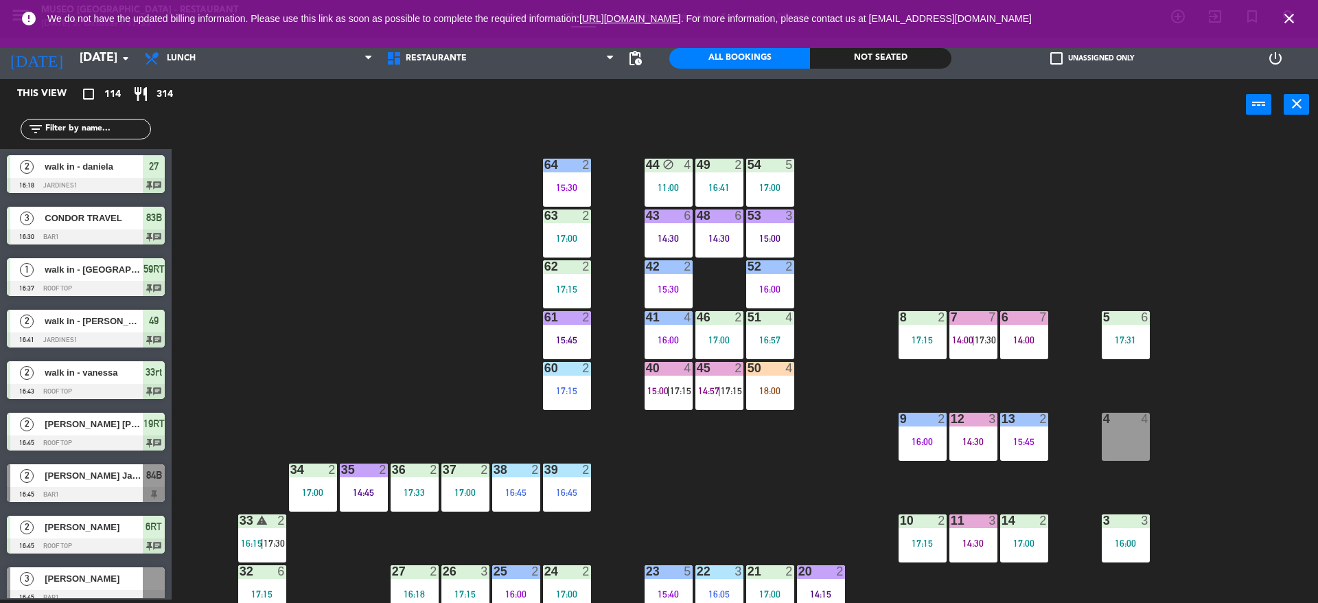
click at [772, 222] on div "53 3" at bounding box center [770, 216] width 48 height 14
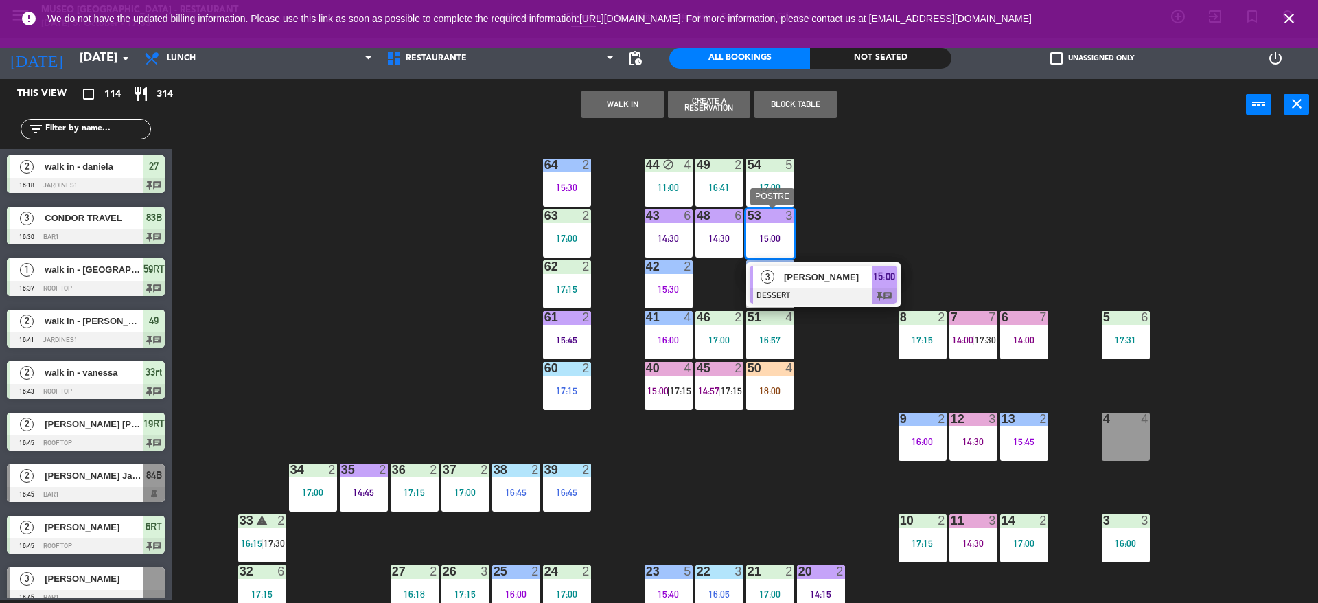
click at [799, 288] on div at bounding box center [824, 295] width 148 height 15
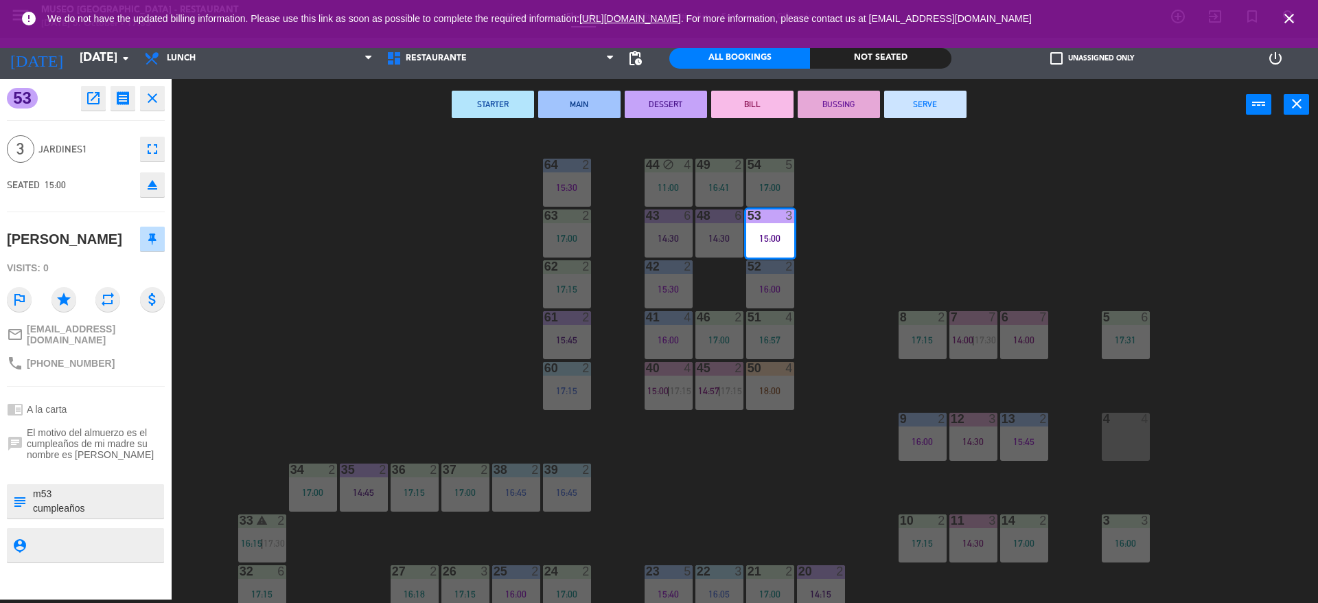
click at [836, 108] on button "BUSSING" at bounding box center [839, 104] width 82 height 27
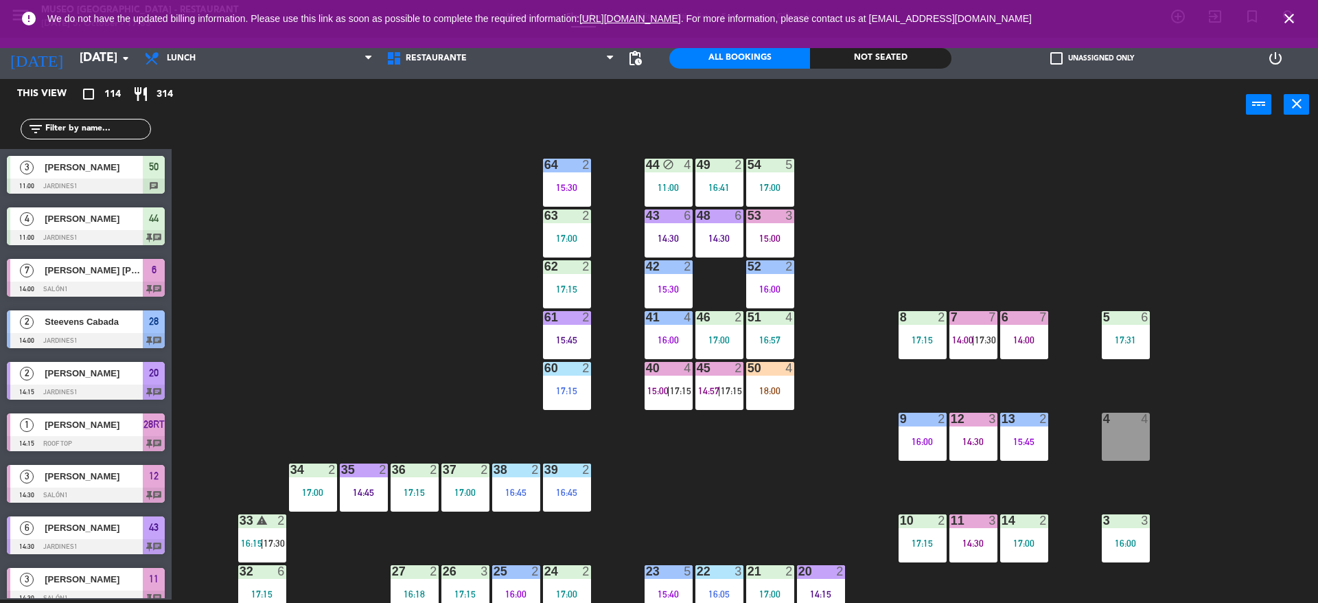
scroll to position [3, 0]
click at [658, 327] on div "41 4 16:00" at bounding box center [669, 335] width 48 height 48
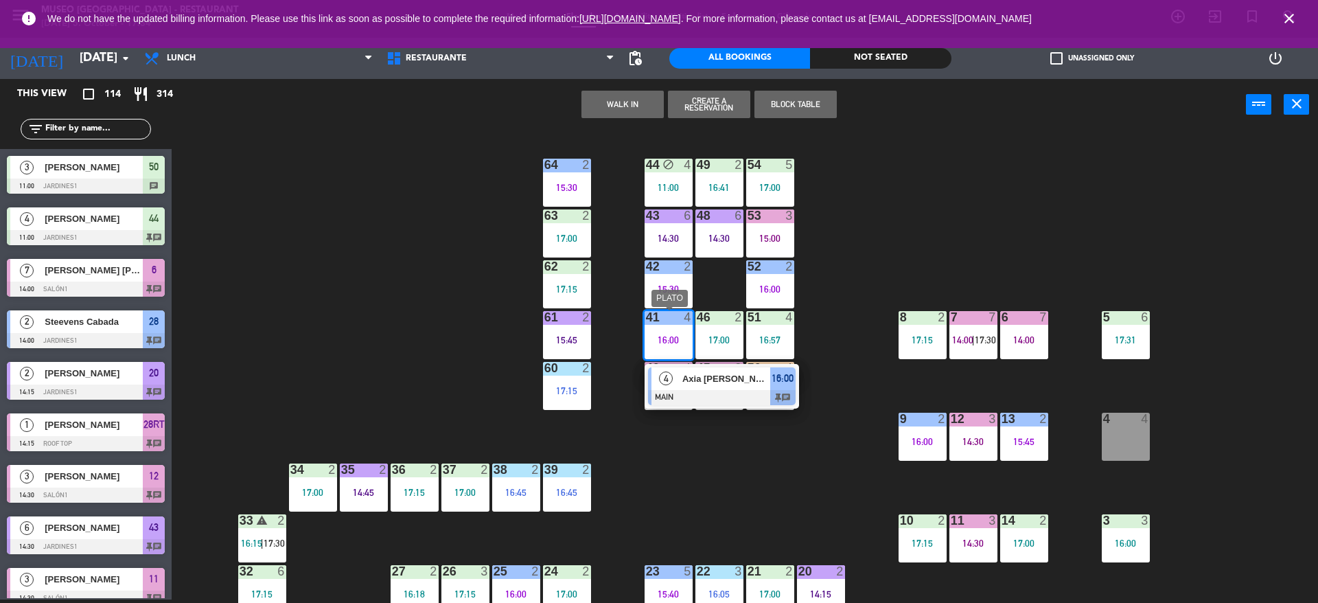
click at [695, 381] on span "Axia [PERSON_NAME]" at bounding box center [726, 378] width 88 height 14
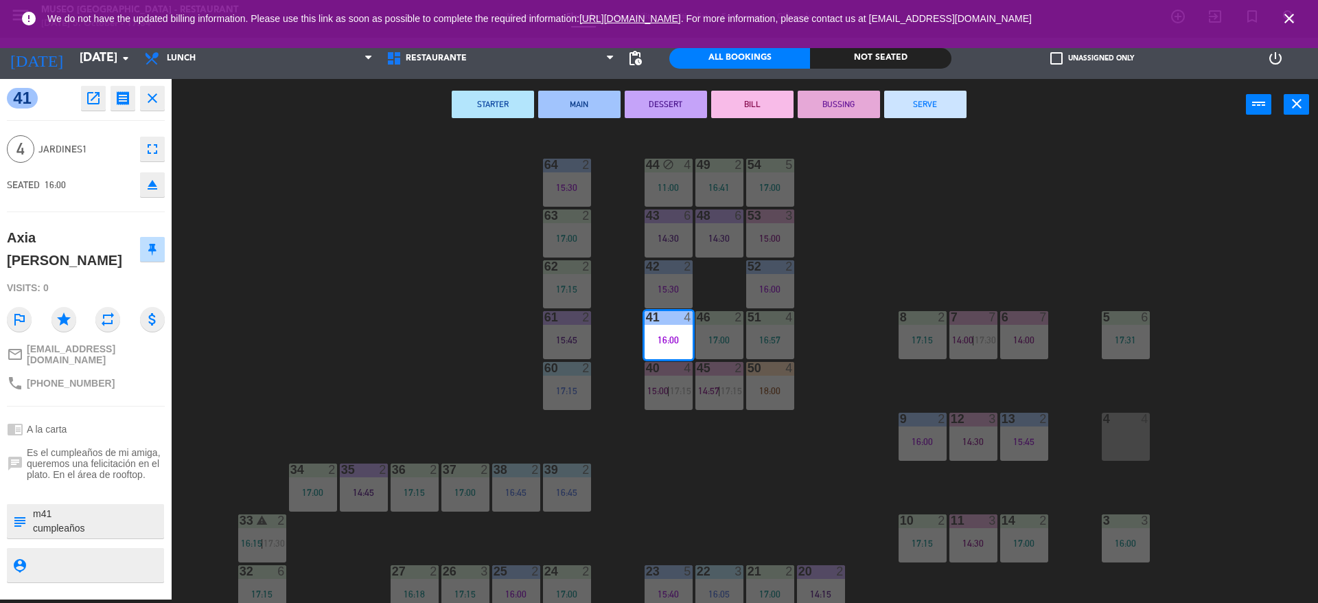
click at [673, 99] on button "DESSERT" at bounding box center [666, 104] width 82 height 27
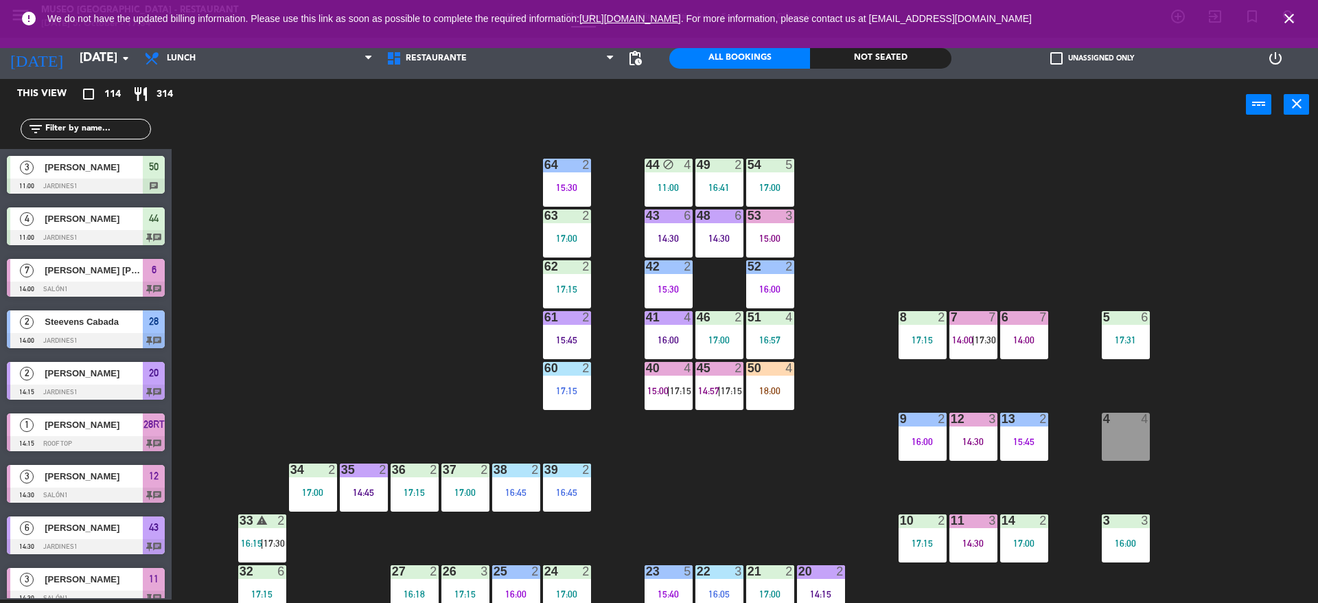
click at [908, 206] on div "44 block 4 11:00 49 2 16:41 54 5 17:00 64 2 15:30 48 6 14:30 53 3 15:00 63 2 17…" at bounding box center [752, 368] width 1134 height 469
click at [544, 330] on div "61 2 15:45" at bounding box center [567, 335] width 48 height 48
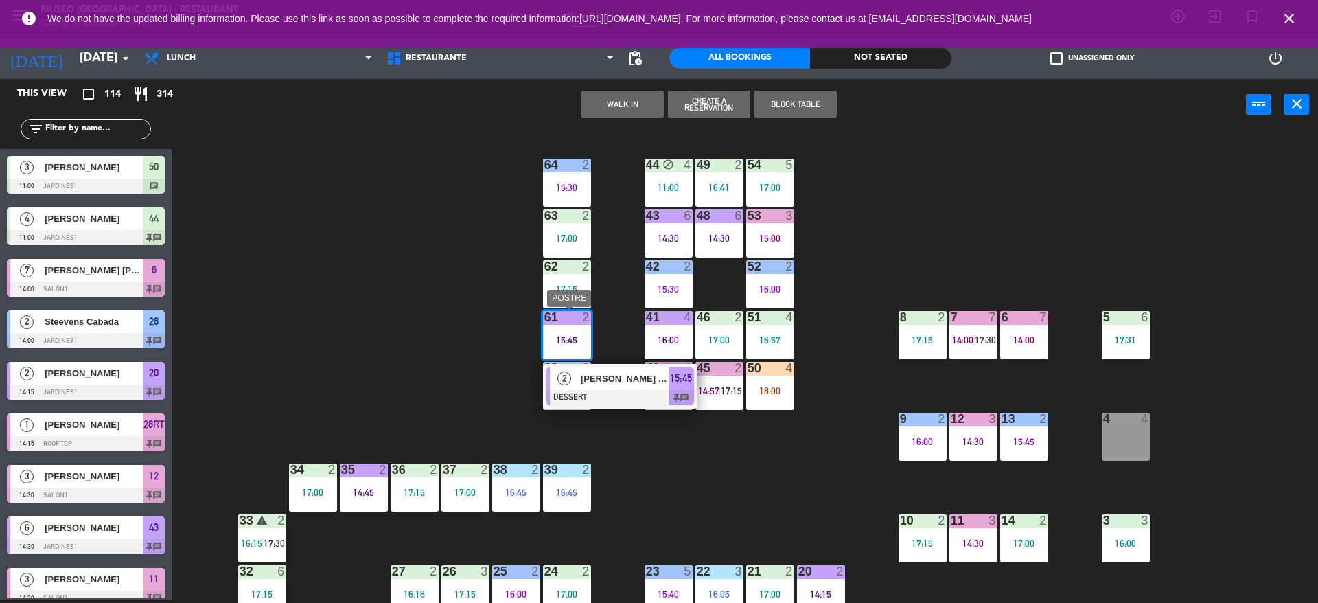
click at [605, 376] on span "[PERSON_NAME] [PERSON_NAME]" at bounding box center [625, 378] width 88 height 14
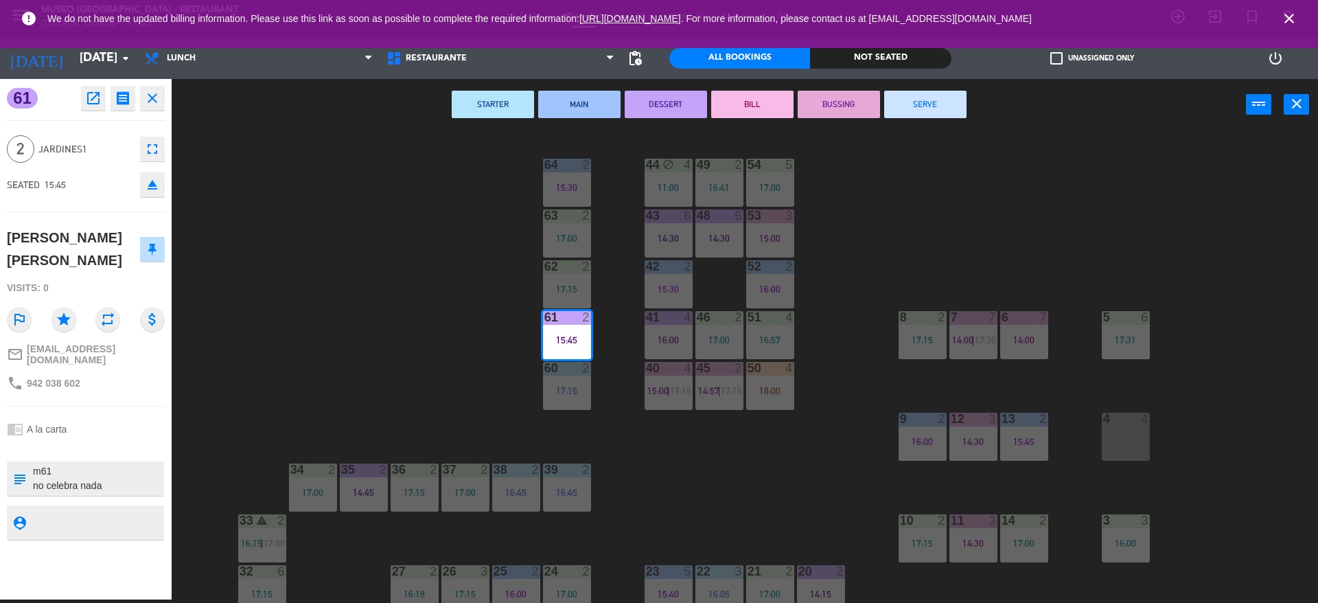
click at [915, 111] on button "SERVE" at bounding box center [925, 104] width 82 height 27
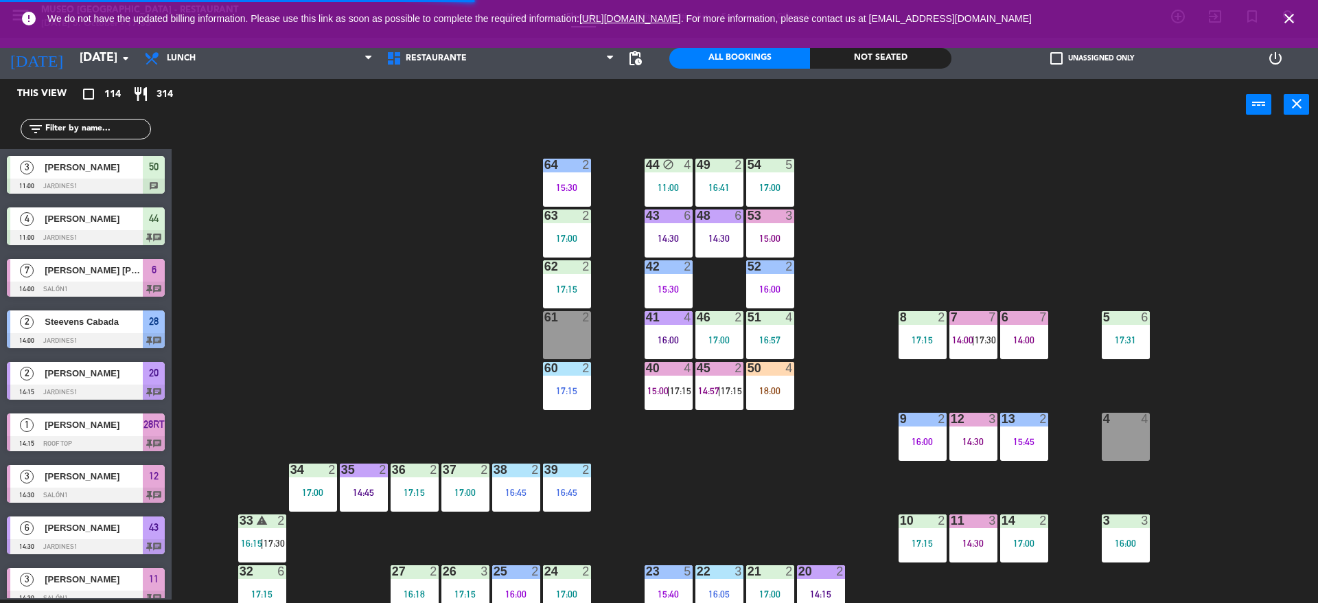
click at [711, 365] on div at bounding box center [719, 368] width 23 height 12
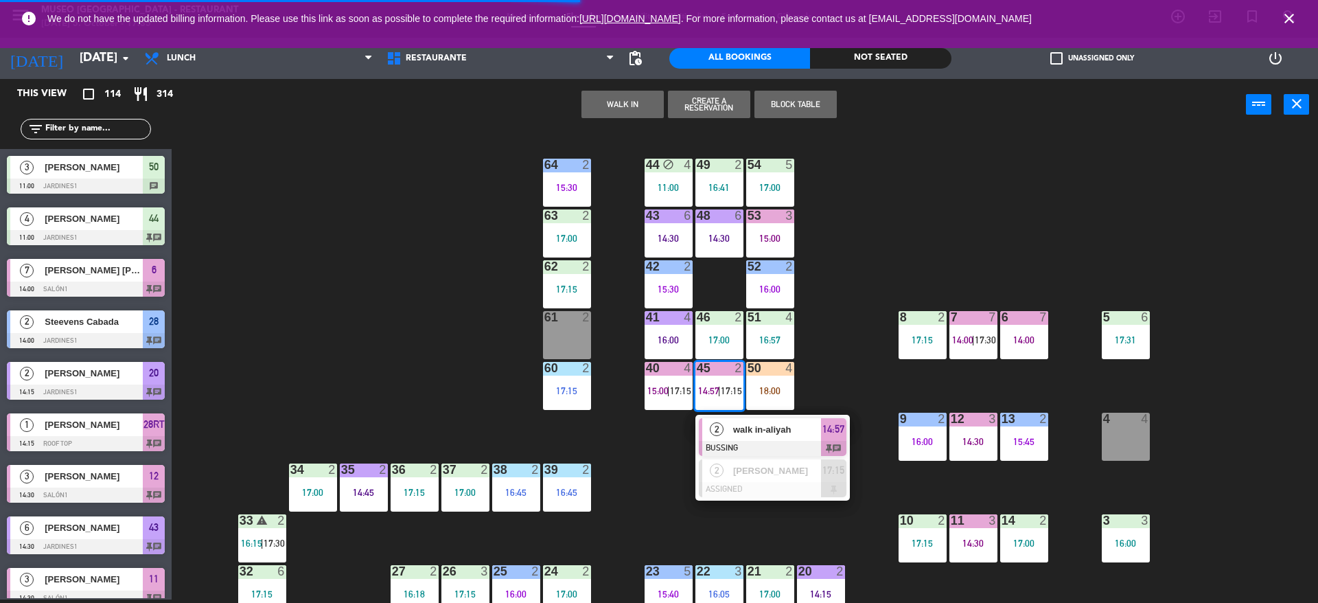
click at [740, 433] on span "walk in-aliyah" at bounding box center [777, 429] width 88 height 14
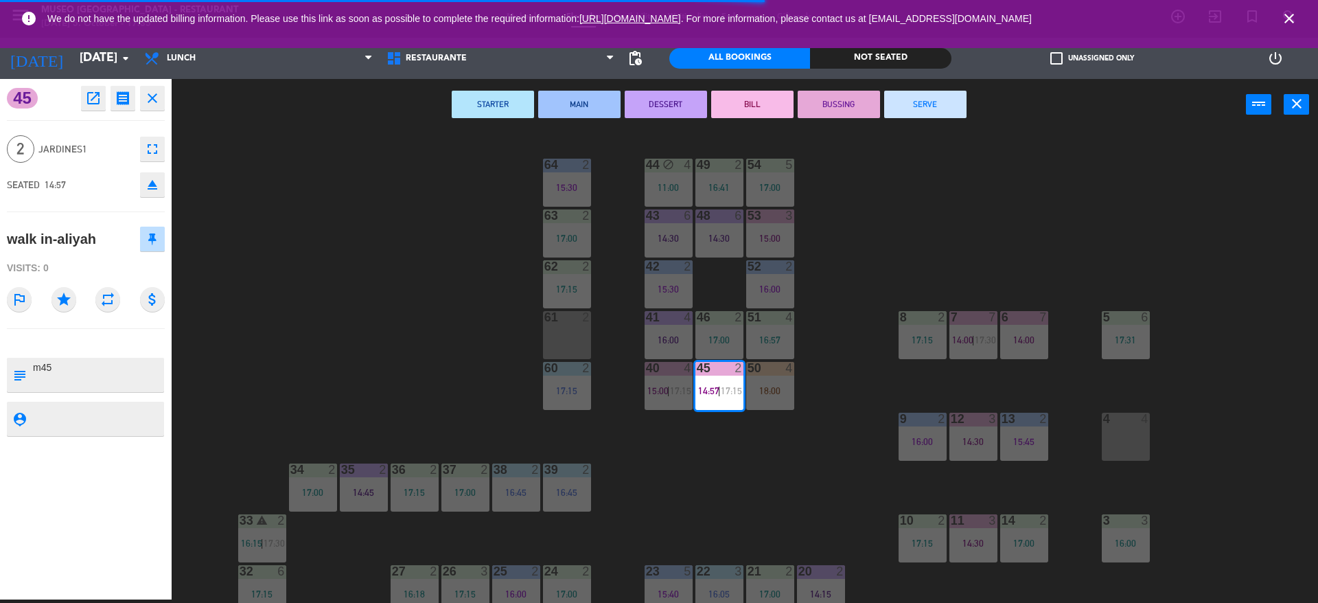
click at [899, 106] on button "SERVE" at bounding box center [925, 104] width 82 height 27
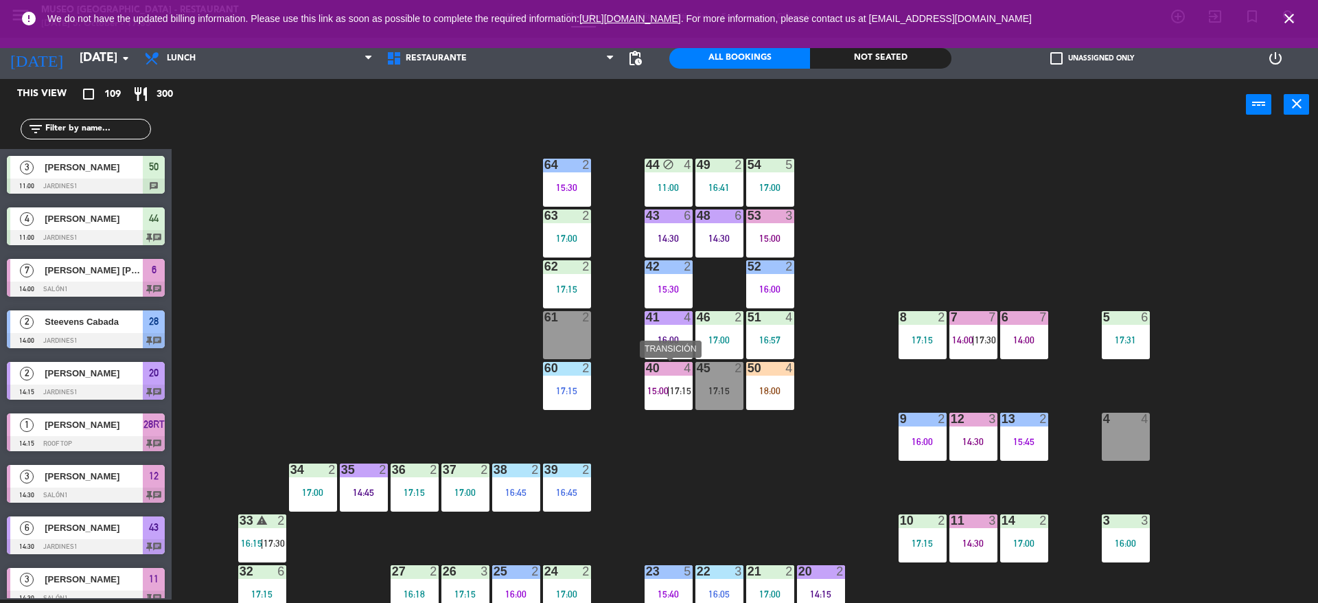
click at [647, 374] on div "40" at bounding box center [646, 368] width 1 height 12
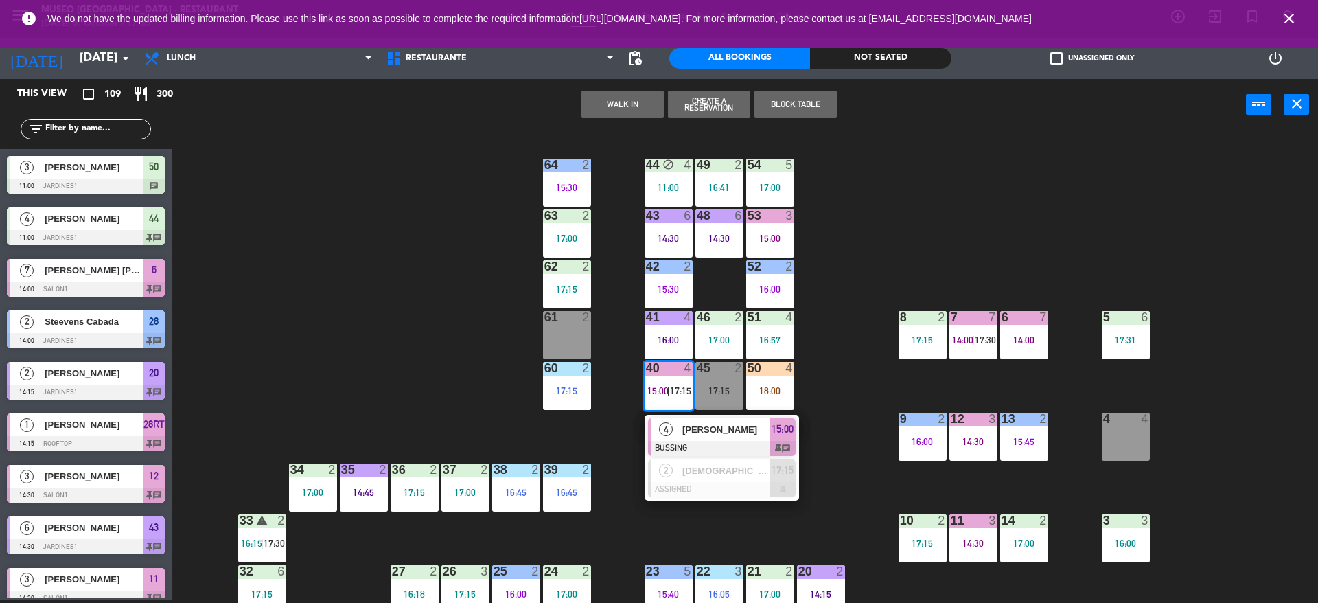
click at [683, 438] on div "[PERSON_NAME]" at bounding box center [725, 429] width 89 height 23
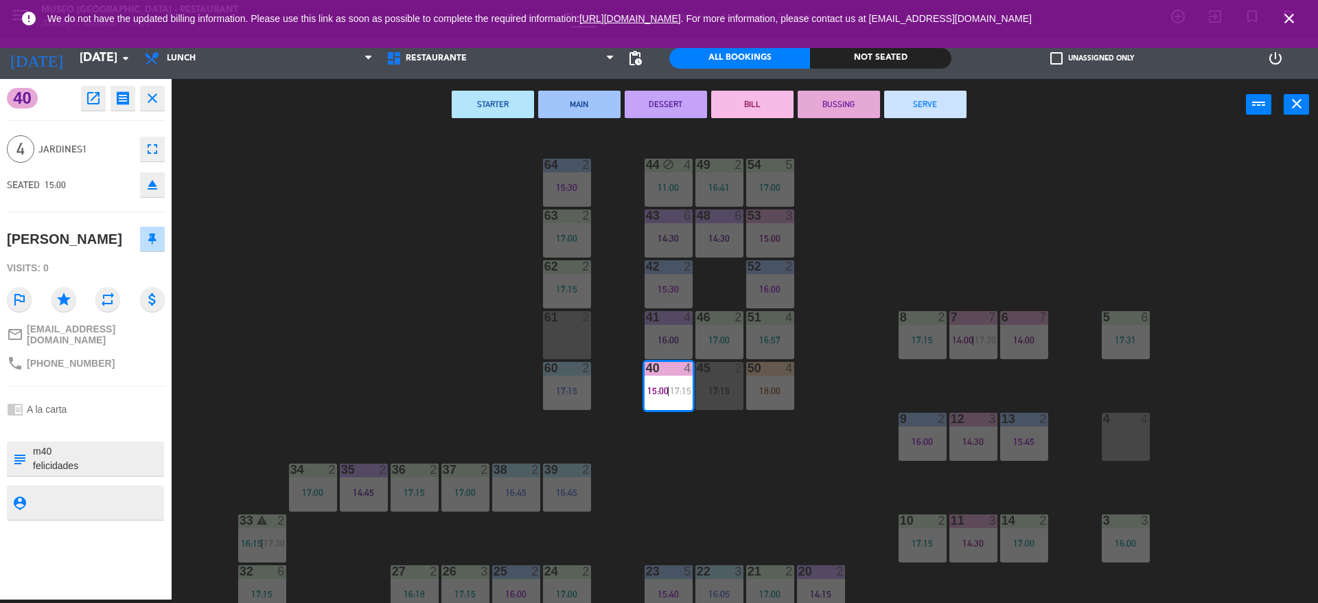
click at [954, 104] on button "SERVE" at bounding box center [925, 104] width 82 height 27
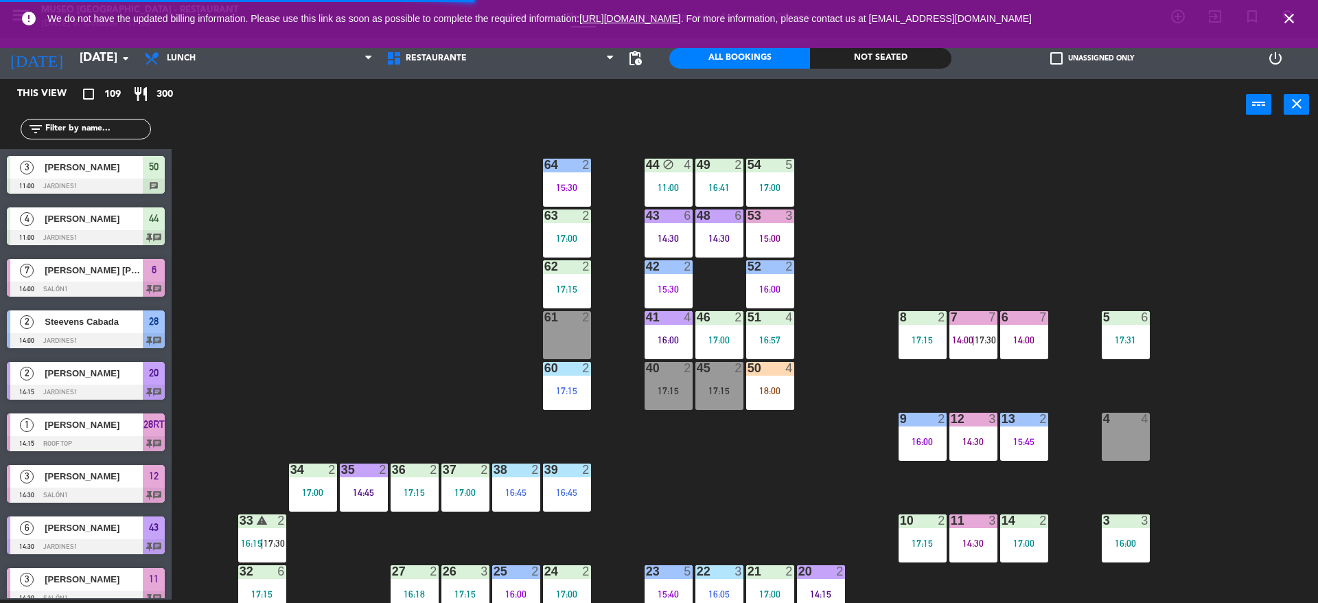
click at [794, 457] on div "44 block 4 11:00 49 2 16:41 54 5 17:00 64 2 15:30 48 6 14:30 53 3 15:00 63 2 17…" at bounding box center [752, 368] width 1134 height 469
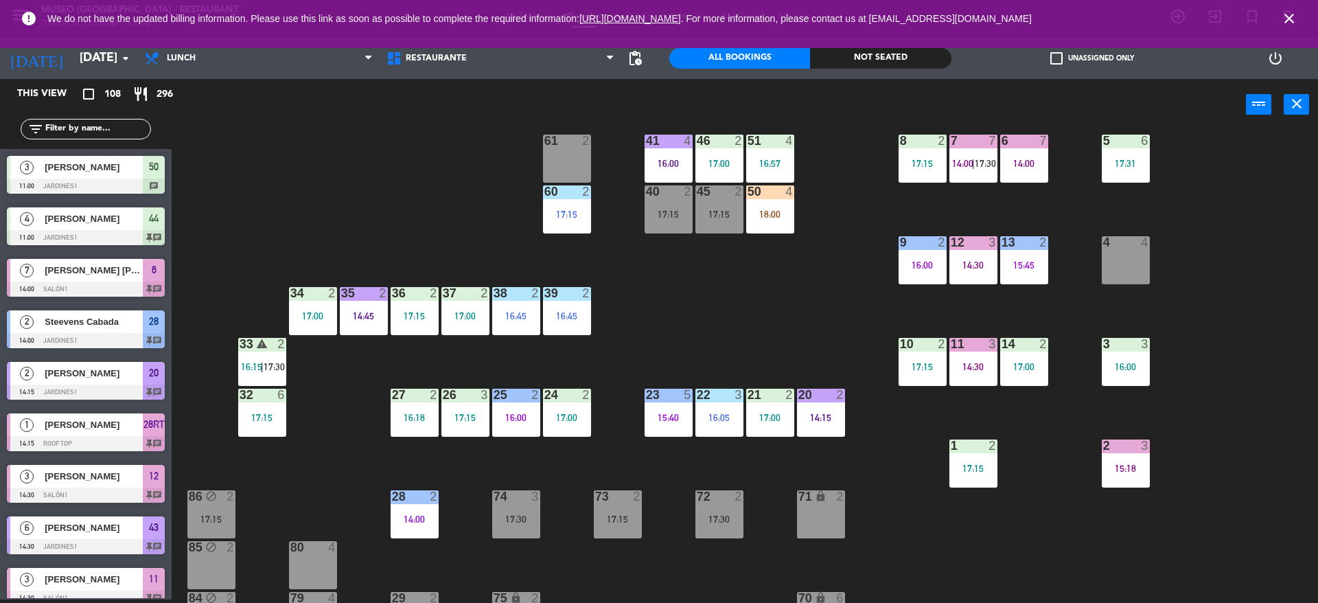
scroll to position [0, 0]
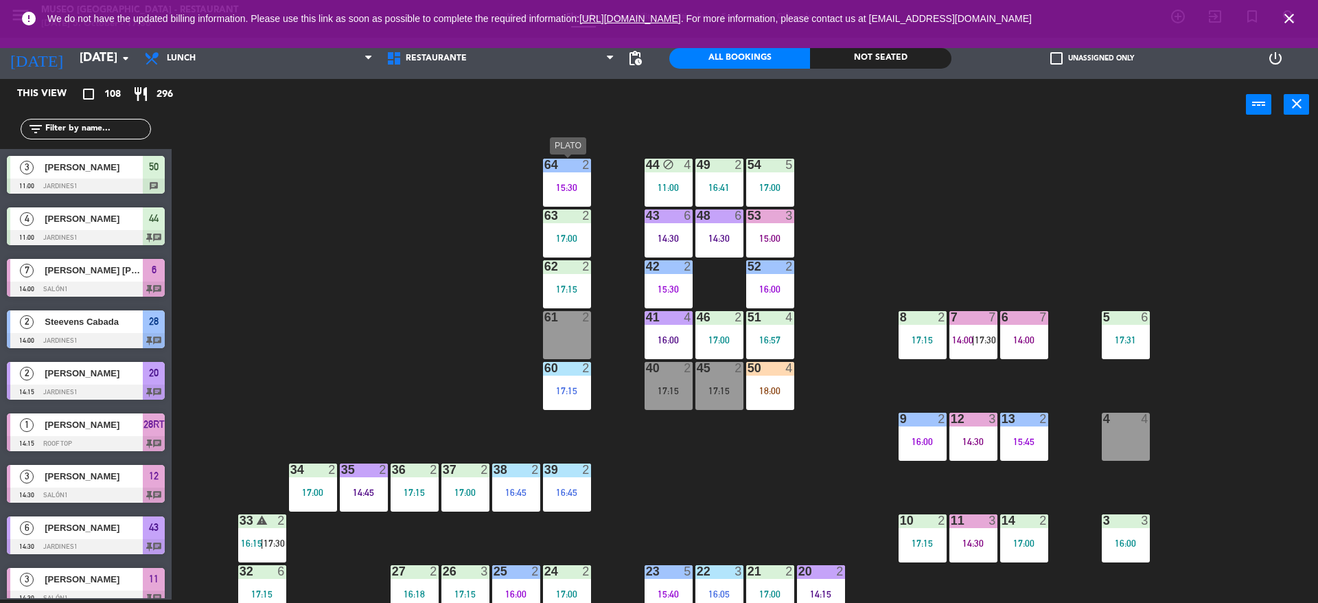
click at [575, 178] on div "64 2 15:30" at bounding box center [567, 183] width 48 height 48
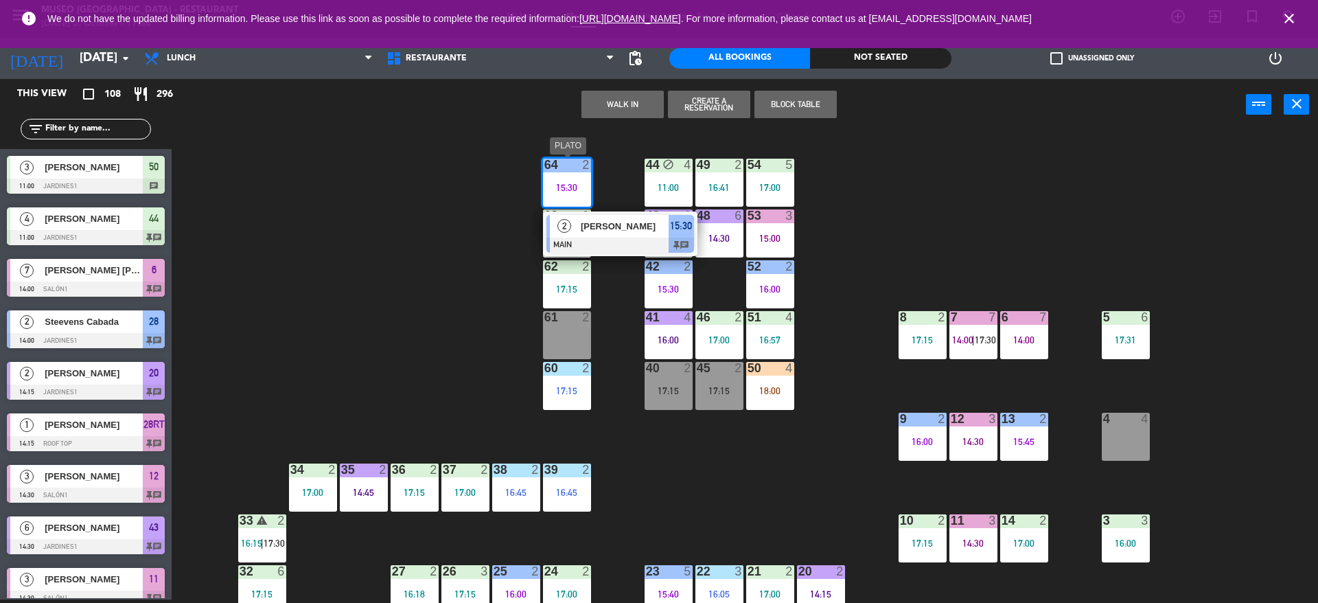
click at [615, 224] on span "[PERSON_NAME]" at bounding box center [625, 226] width 88 height 14
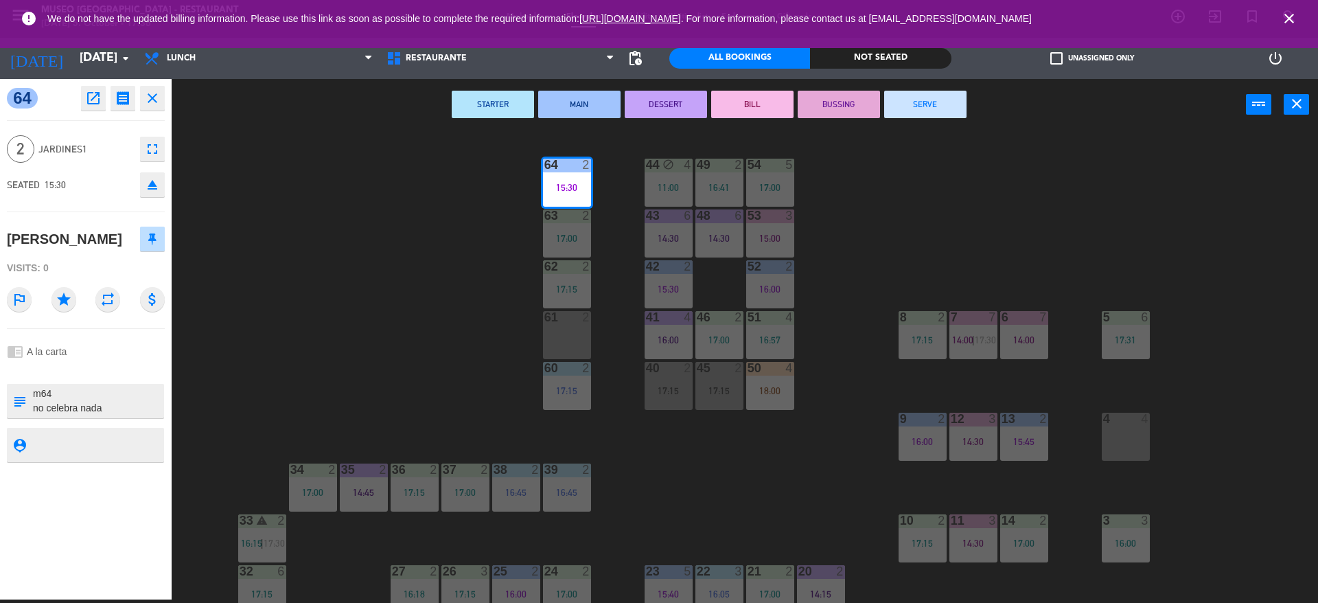
click at [850, 102] on button "BUSSING" at bounding box center [839, 104] width 82 height 27
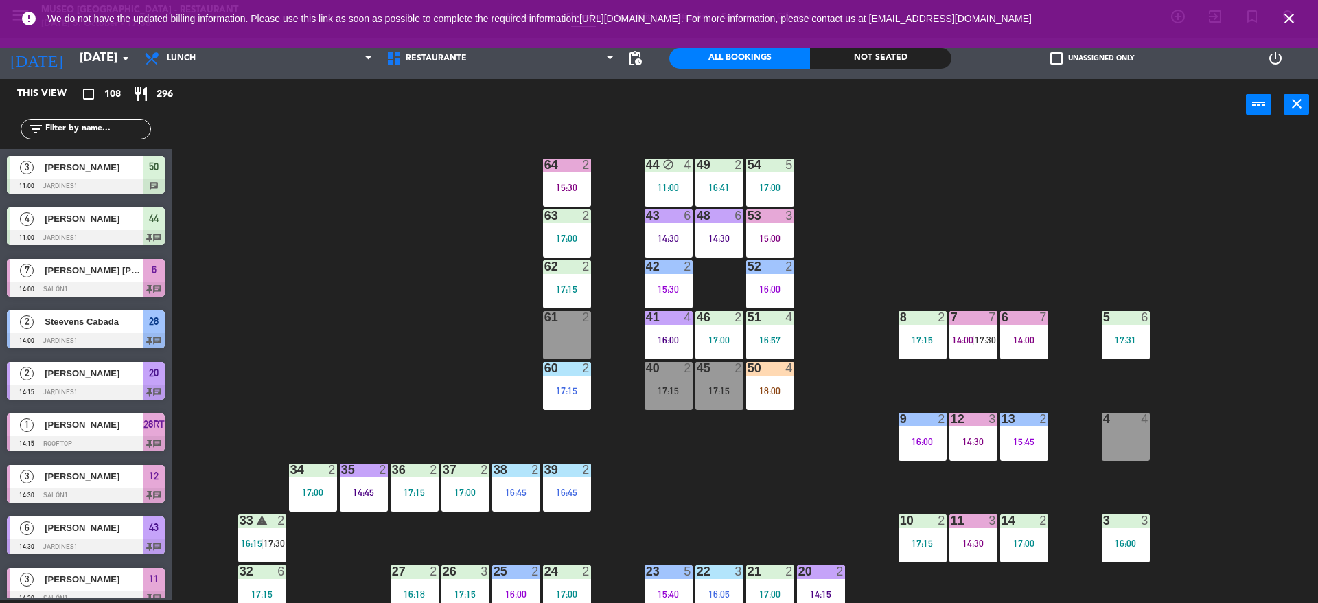
scroll to position [3, 0]
click at [726, 244] on div "48 6 14:30" at bounding box center [720, 233] width 48 height 48
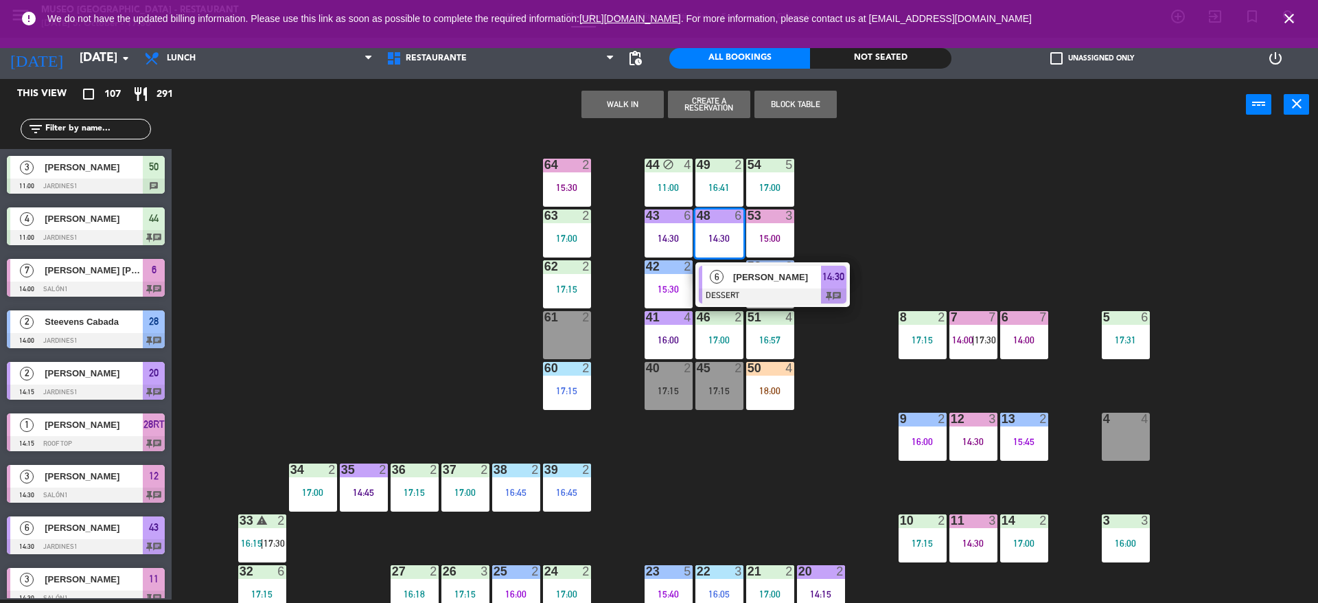
click at [739, 279] on span "[PERSON_NAME]" at bounding box center [777, 277] width 88 height 14
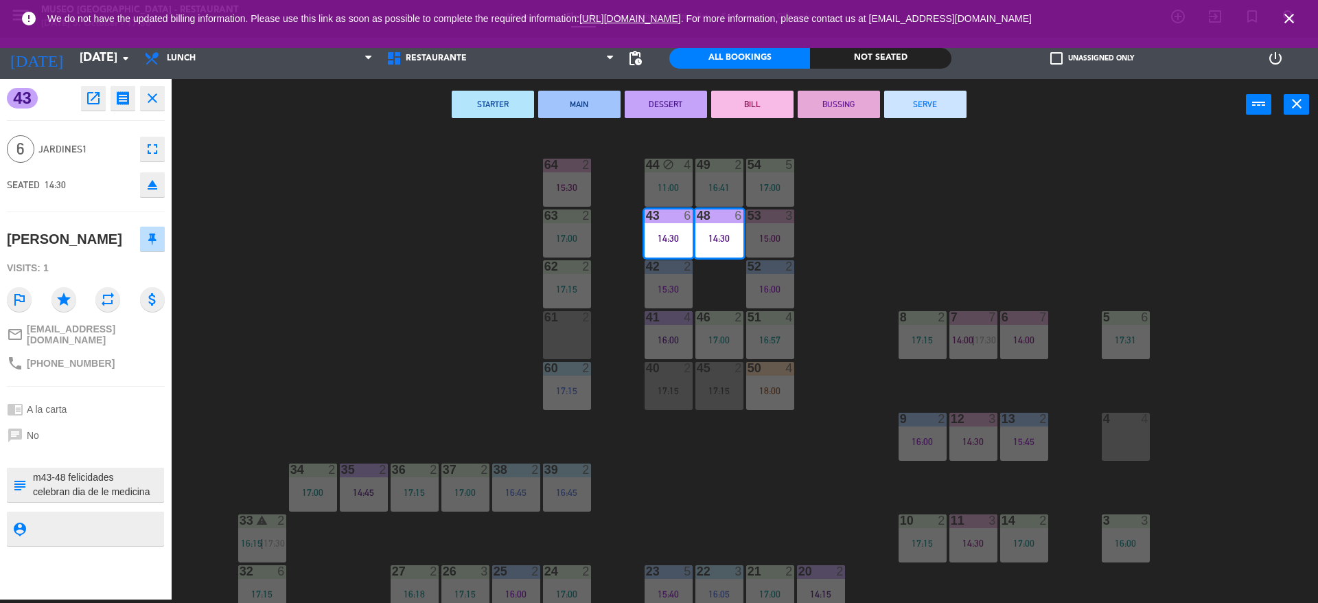
click at [849, 91] on button "BUSSING" at bounding box center [839, 104] width 82 height 27
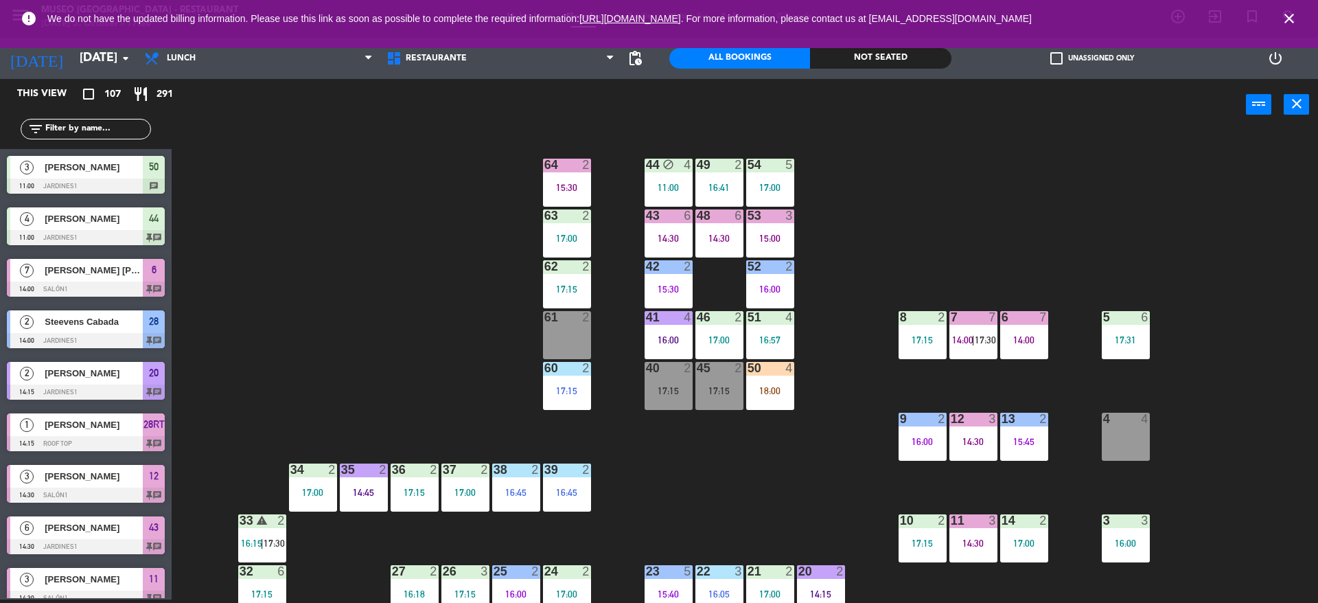
click at [783, 507] on div "44 block 4 11:00 49 2 16:41 54 5 17:00 64 2 15:30 48 6 14:30 53 3 15:00 63 2 17…" at bounding box center [752, 368] width 1134 height 469
